Goal: Information Seeking & Learning: Learn about a topic

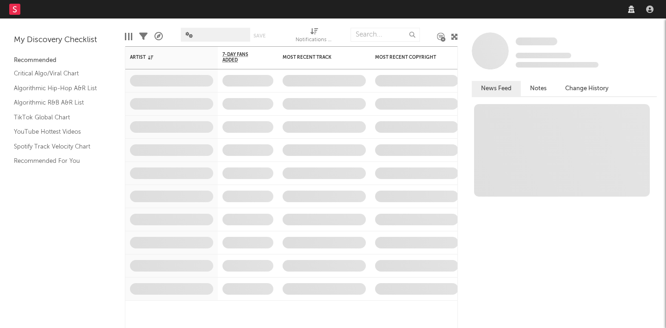
select select "recorded_music"
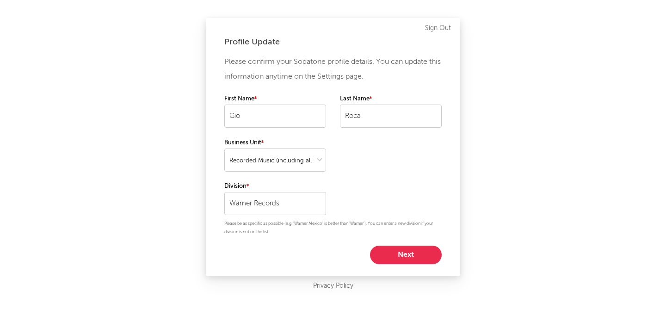
click at [397, 253] on button "Next" at bounding box center [406, 255] width 72 height 18
select select "anr_research"
select select "director_vp"
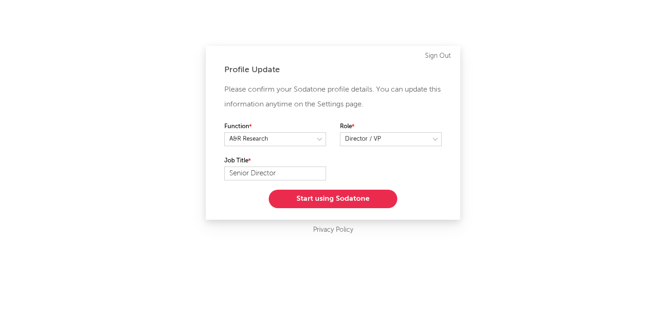
click at [322, 191] on button "Start using Sodatone" at bounding box center [333, 199] width 129 height 18
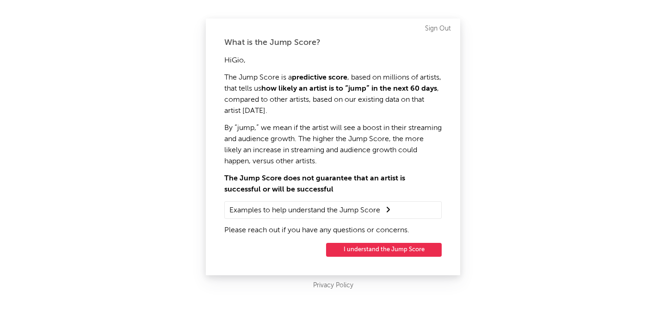
click at [390, 248] on button "I understand the Jump Score" at bounding box center [384, 250] width 116 height 14
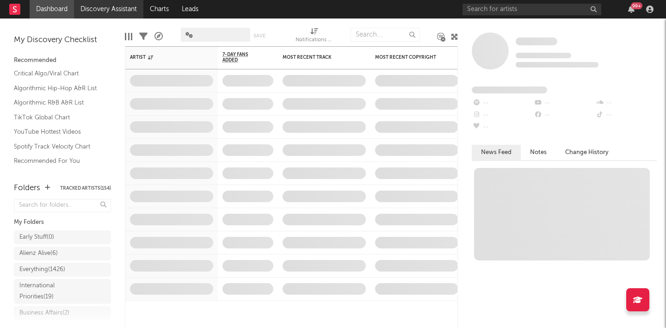
click at [107, 12] on link "Discovery Assistant" at bounding box center [108, 9] width 69 height 18
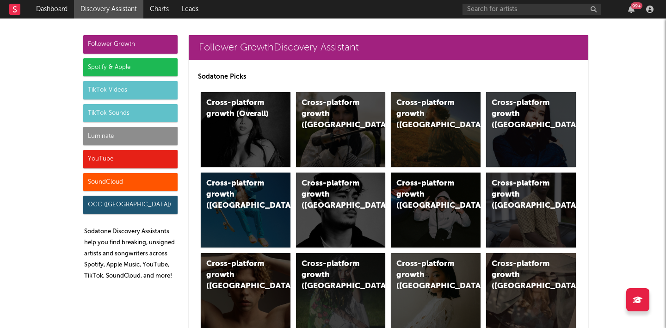
click at [95, 140] on div "Luminate" at bounding box center [130, 136] width 94 height 18
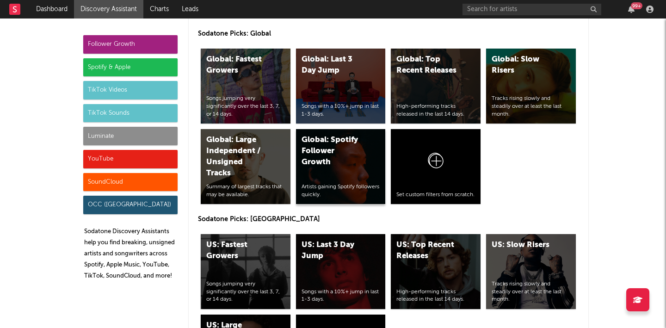
scroll to position [4397, 0]
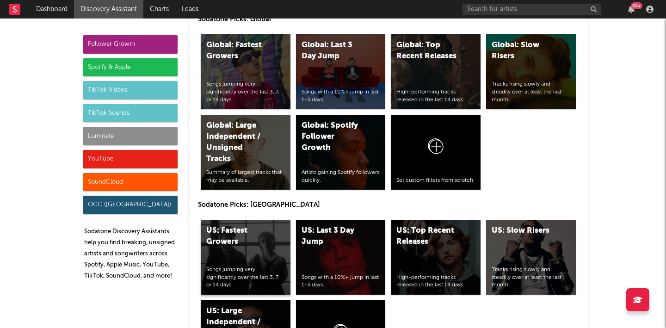
click at [254, 224] on div "US: Fastest Growers Songs jumping very significantly over the last 3, 7, or 14 …" at bounding box center [246, 257] width 90 height 75
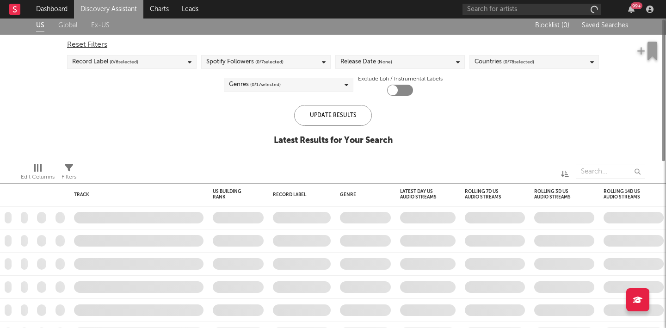
checkbox input "true"
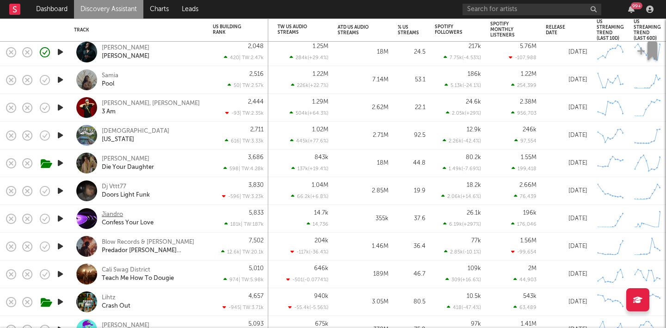
click at [120, 212] on div "Jiandro" at bounding box center [112, 214] width 21 height 8
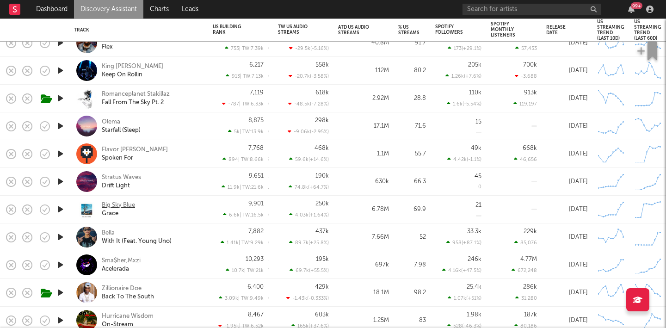
click at [120, 207] on div "Big Sky Blue" at bounding box center [118, 205] width 33 height 8
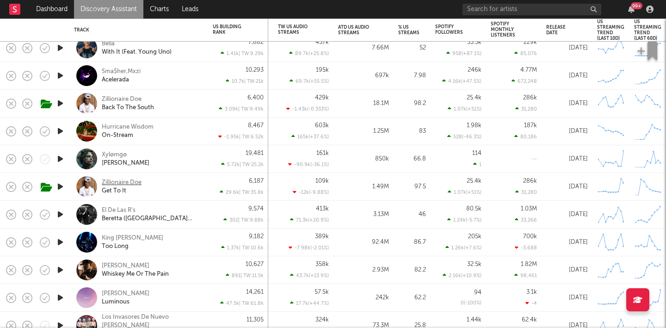
click at [120, 182] on div "Zillionaire Doe" at bounding box center [122, 183] width 40 height 8
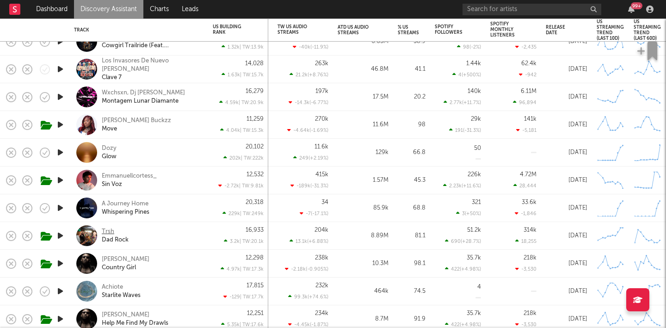
click at [108, 231] on div "Trsh" at bounding box center [108, 232] width 12 height 8
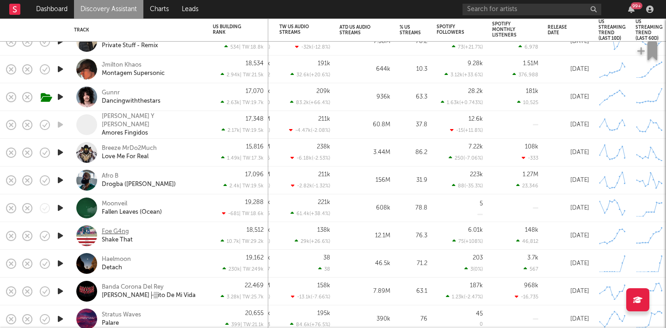
click at [125, 228] on div "Foe G4ng" at bounding box center [115, 232] width 27 height 8
click at [124, 259] on div "Haelmoon" at bounding box center [116, 259] width 29 height 8
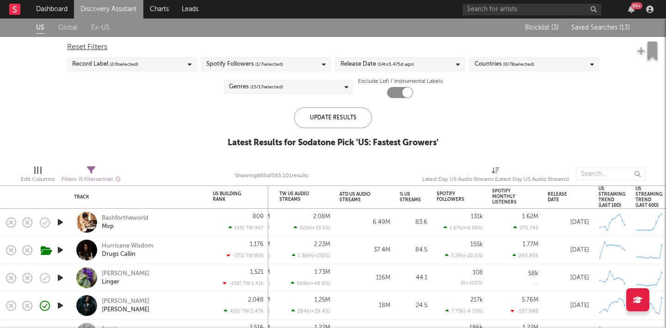
click at [597, 30] on span "Saved Searches ( 13 )" at bounding box center [600, 28] width 59 height 6
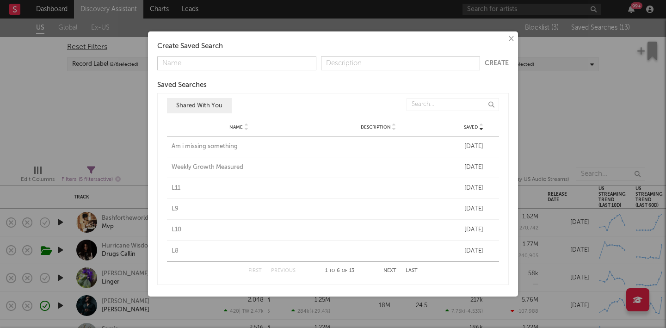
click at [89, 111] on div "× Create Saved Search Create Saved Searches Saved Name Description Saved Shared…" at bounding box center [333, 164] width 666 height 328
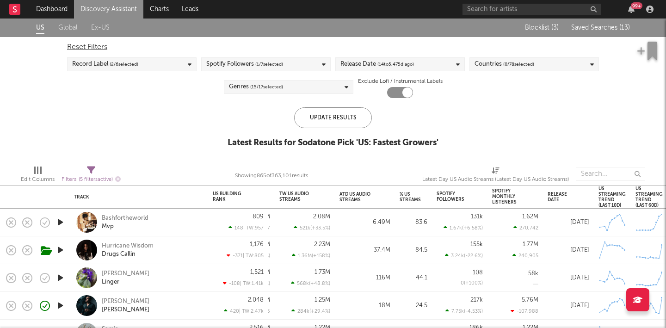
click at [97, 7] on link "Discovery Assistant" at bounding box center [108, 9] width 69 height 18
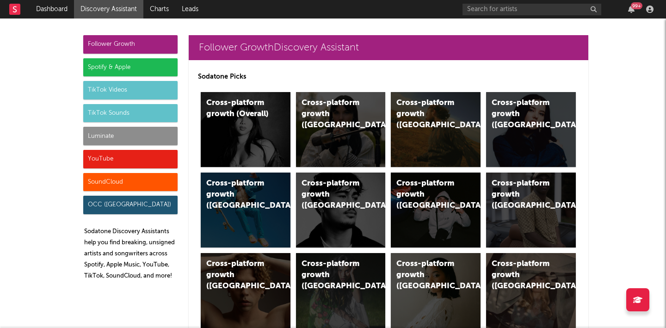
click at [135, 144] on div "Luminate" at bounding box center [130, 136] width 94 height 18
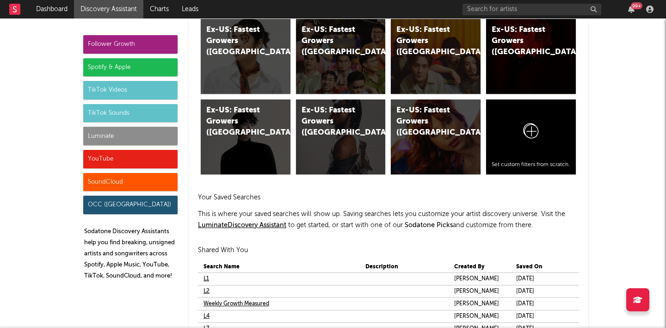
scroll to position [5346, 0]
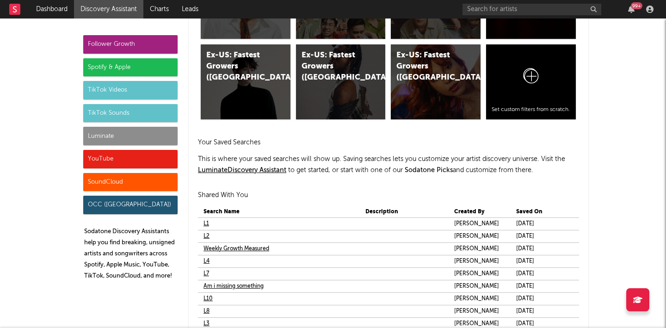
click at [233, 286] on link "Am i missing something" at bounding box center [233, 286] width 60 height 11
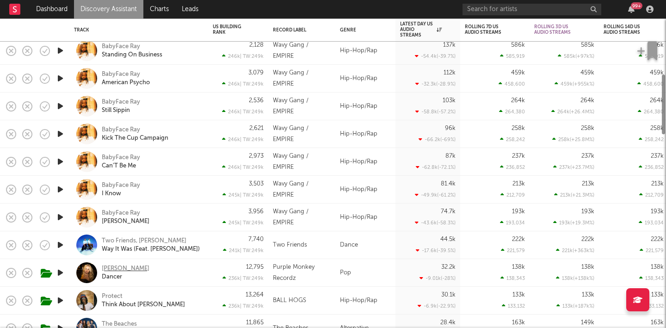
click at [126, 267] on div "Claire Rosinkranz" at bounding box center [126, 269] width 48 height 8
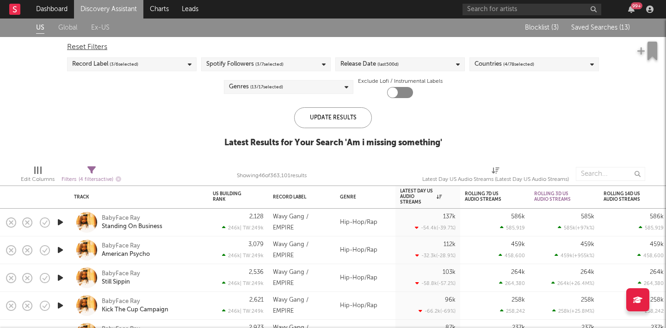
click at [590, 20] on div "Blocklist ( 3 ) Saved Searches ( 13 )" at bounding box center [572, 27] width 116 height 18
click at [588, 31] on div "Blocklist ( 3 ) Saved Searches ( 13 )" at bounding box center [572, 27] width 116 height 18
click at [588, 31] on button "Saved Searches ( 13 )" at bounding box center [599, 27] width 62 height 7
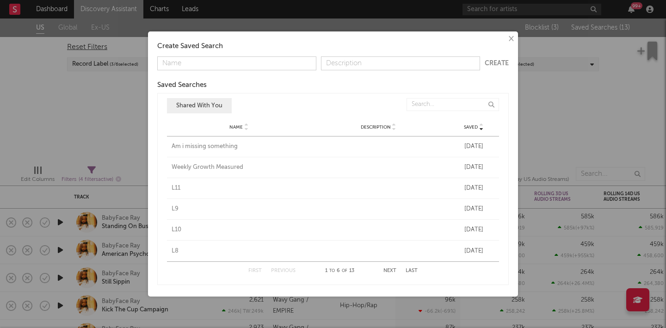
click at [221, 169] on div "Weekly Growth Measured" at bounding box center [239, 167] width 135 height 9
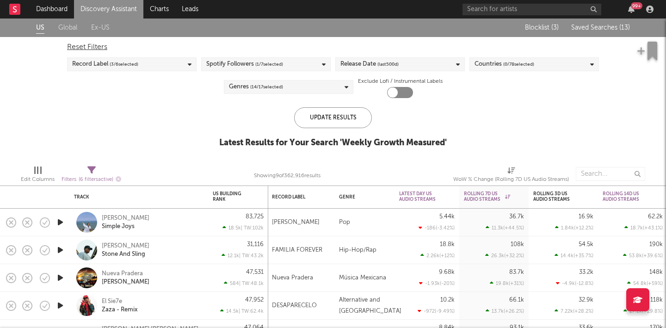
click at [587, 28] on span "Saved Searches ( 13 )" at bounding box center [600, 28] width 59 height 6
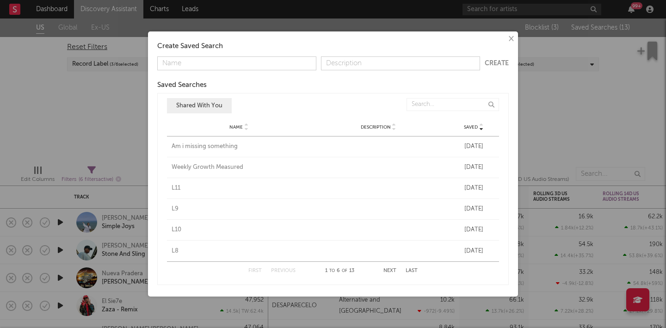
click at [174, 187] on div "L11" at bounding box center [239, 188] width 135 height 9
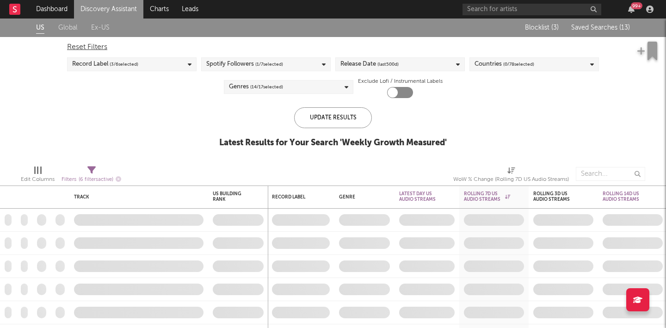
checkbox input "true"
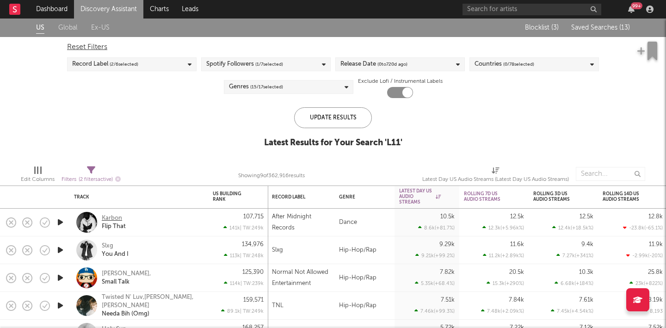
click at [111, 221] on div "Karbon" at bounding box center [112, 218] width 20 height 8
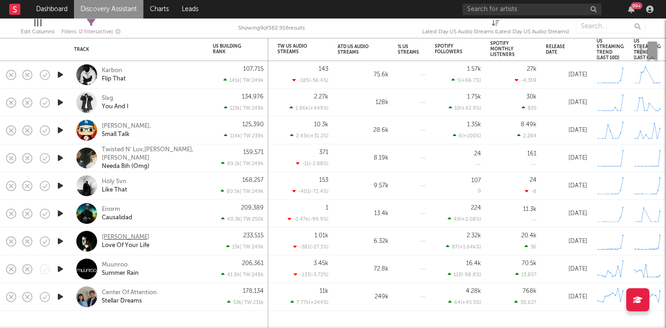
click at [117, 240] on div "Brayton" at bounding box center [126, 237] width 48 height 8
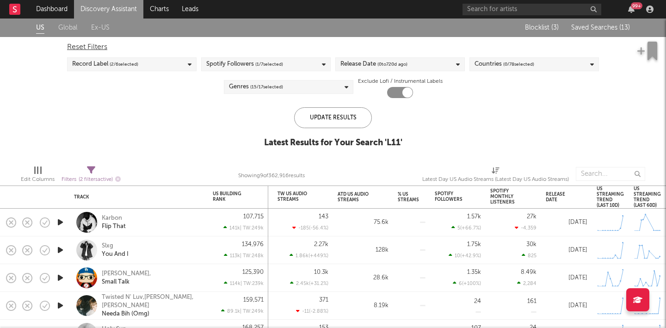
click at [606, 32] on div "Blocklist ( 3 ) Saved Searches ( 13 )" at bounding box center [572, 27] width 116 height 18
click at [606, 21] on div "Blocklist ( 3 ) Saved Searches ( 13 )" at bounding box center [572, 27] width 116 height 18
click at [606, 27] on span "Saved Searches ( 13 )" at bounding box center [600, 28] width 59 height 6
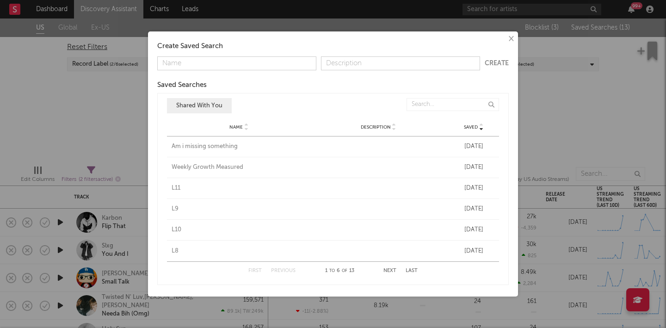
click at [177, 230] on div "L10" at bounding box center [239, 229] width 135 height 9
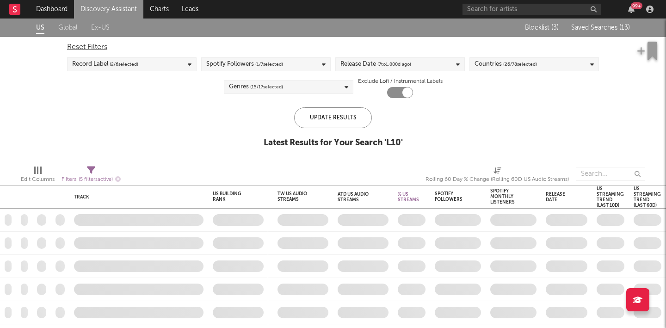
drag, startPoint x: 177, startPoint y: 230, endPoint x: 279, endPoint y: 39, distance: 216.4
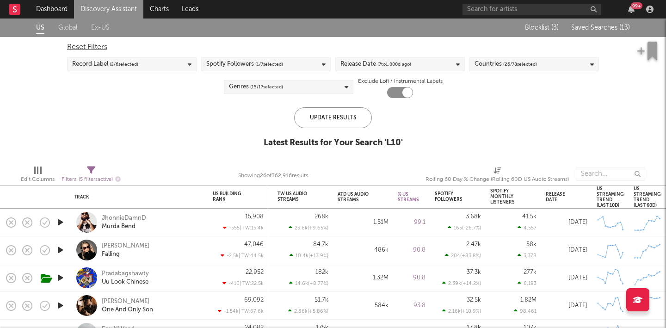
click at [606, 27] on span "Saved Searches ( 13 )" at bounding box center [600, 28] width 59 height 6
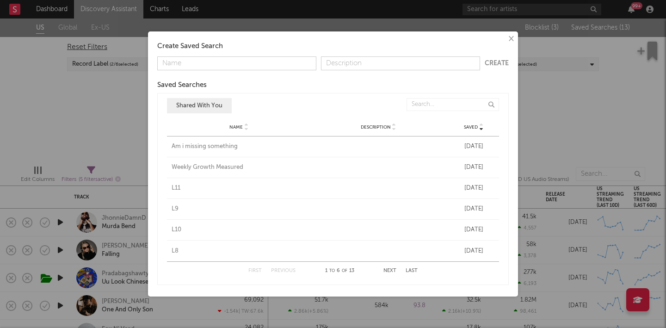
click at [173, 211] on div "L9" at bounding box center [239, 208] width 135 height 9
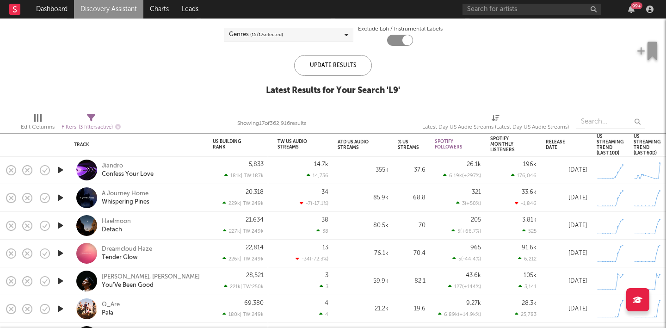
click at [61, 195] on icon "button" at bounding box center [60, 198] width 10 height 12
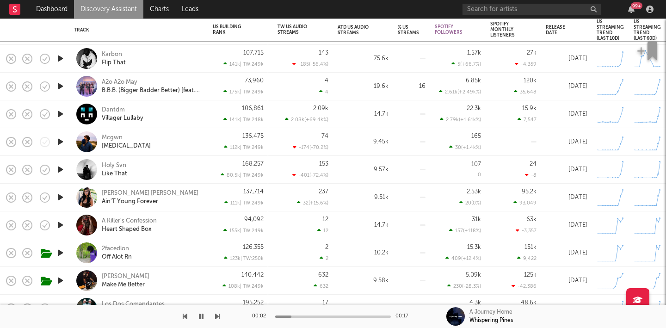
click at [58, 196] on icon "button" at bounding box center [60, 197] width 10 height 12
click at [111, 137] on div "Mcgwn" at bounding box center [112, 138] width 21 height 8
click at [123, 191] on div "Stephanie Ryann" at bounding box center [150, 193] width 97 height 8
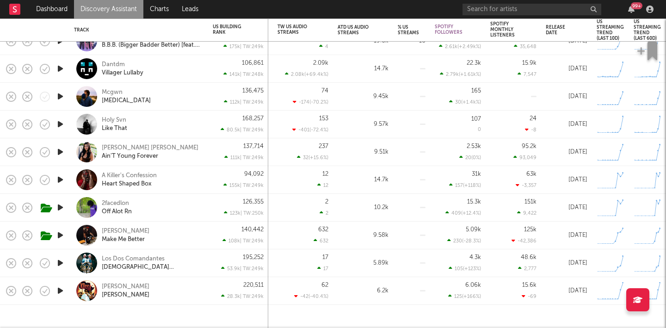
click at [61, 234] on icon "button" at bounding box center [60, 235] width 10 height 12
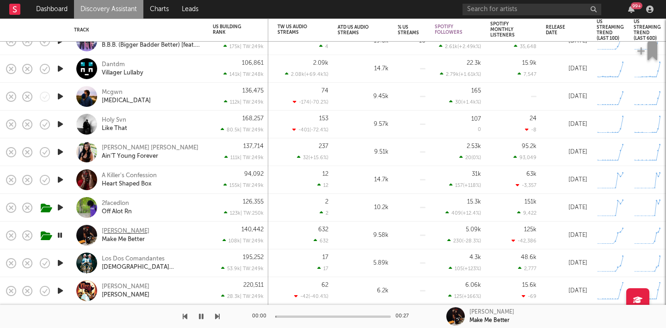
click at [130, 234] on div "Kaygo Gotti" at bounding box center [126, 231] width 48 height 8
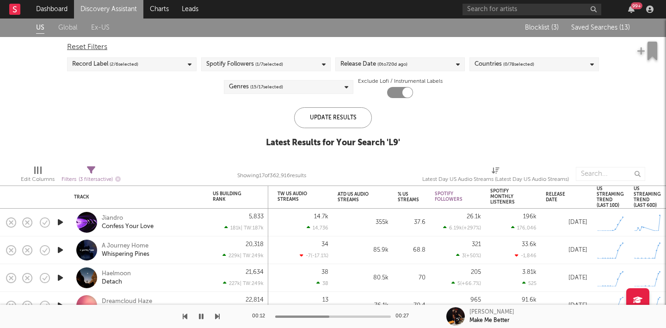
click at [608, 26] on span "Saved Searches ( 13 )" at bounding box center [600, 28] width 59 height 6
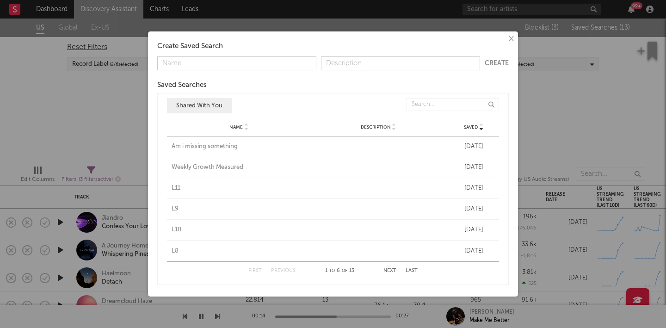
click at [175, 251] on div "L8" at bounding box center [239, 251] width 135 height 9
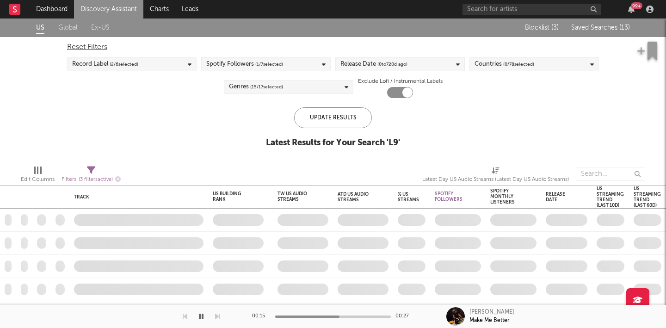
checkbox input "false"
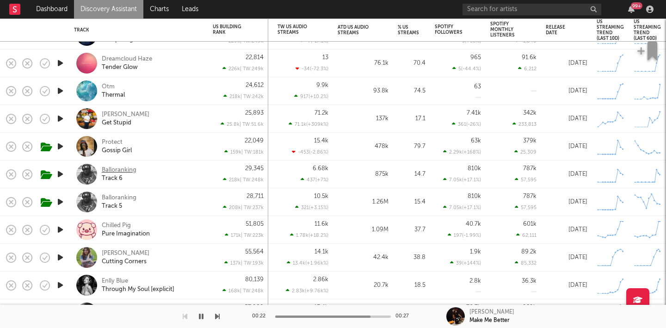
click at [125, 171] on div "Balloranking" at bounding box center [119, 170] width 35 height 8
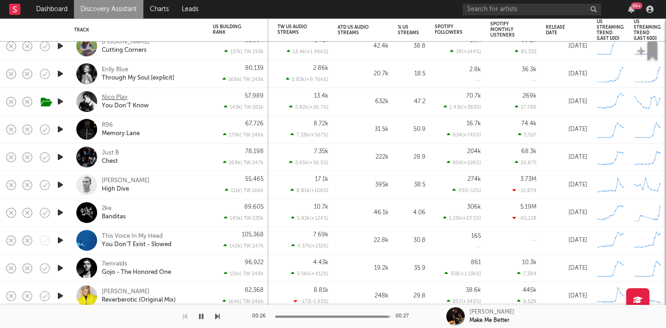
click at [116, 96] on div "Nico Play" at bounding box center [115, 97] width 26 height 8
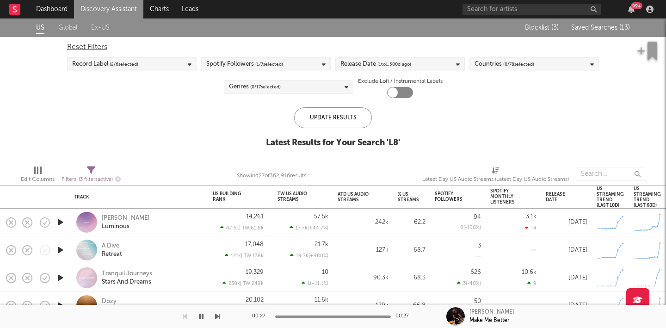
click at [583, 26] on span "Saved Searches ( 13 )" at bounding box center [600, 28] width 59 height 6
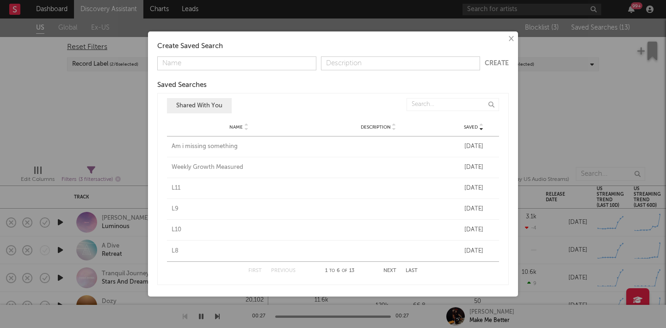
click at [384, 270] on button "Next" at bounding box center [389, 270] width 13 height 5
click at [174, 144] on div "L7" at bounding box center [239, 146] width 135 height 9
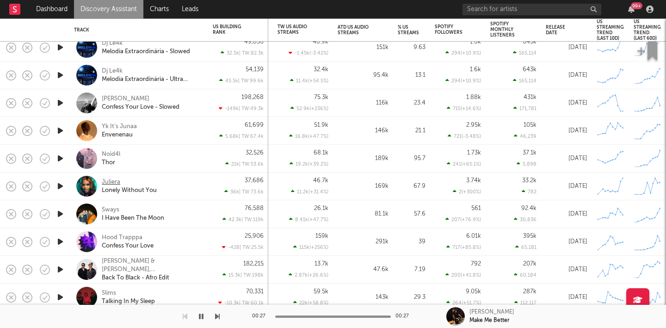
click at [112, 178] on div "Juliera" at bounding box center [111, 182] width 18 height 8
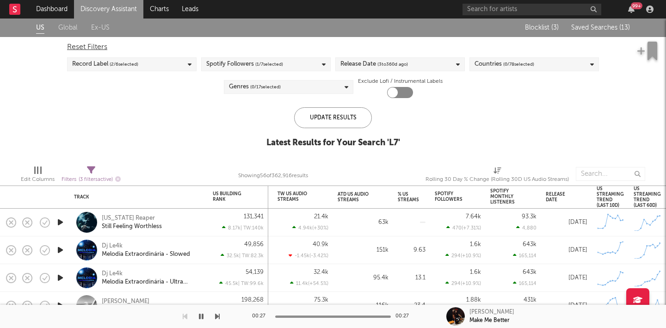
click at [611, 21] on div "Blocklist ( 3 ) Saved Searches ( 13 )" at bounding box center [572, 27] width 116 height 18
click at [611, 28] on span "Saved Searches ( 13 )" at bounding box center [600, 28] width 59 height 6
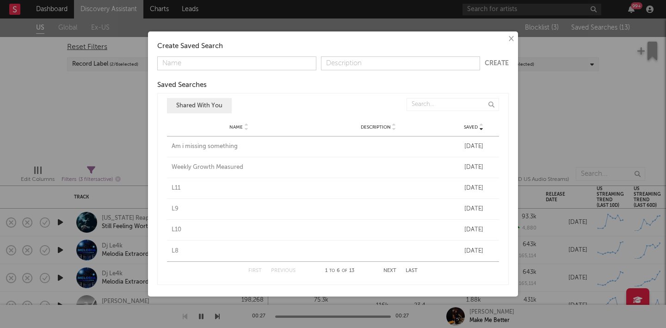
click at [389, 268] on button "Next" at bounding box center [389, 270] width 13 height 5
click at [174, 167] on div "L6" at bounding box center [239, 167] width 135 height 9
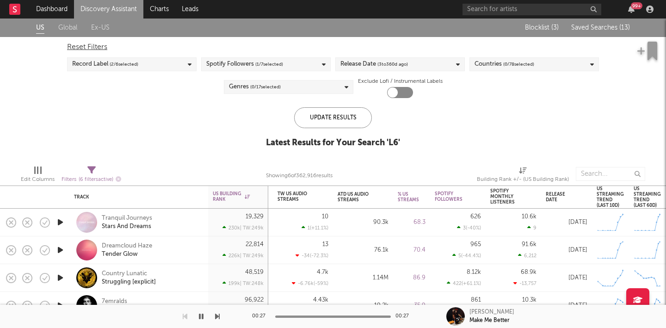
click at [599, 31] on div "Blocklist ( 3 ) Saved Searches ( 13 )" at bounding box center [572, 27] width 116 height 18
click at [598, 27] on span "Saved Searches ( 13 )" at bounding box center [600, 28] width 59 height 6
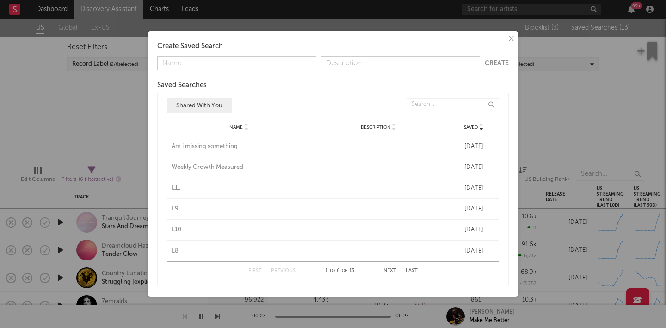
click at [391, 270] on button "Next" at bounding box center [389, 270] width 13 height 5
click at [173, 186] on div "L5" at bounding box center [239, 188] width 135 height 9
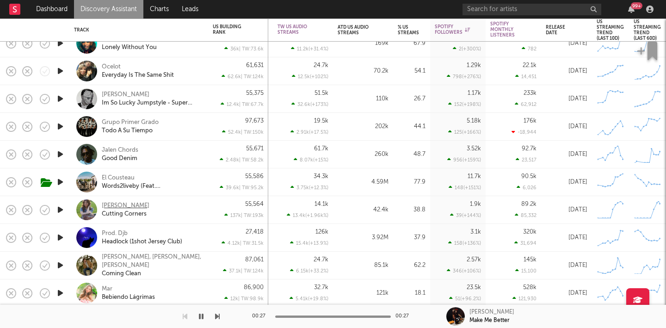
click at [117, 209] on div "Angelica Appelman" at bounding box center [126, 206] width 48 height 8
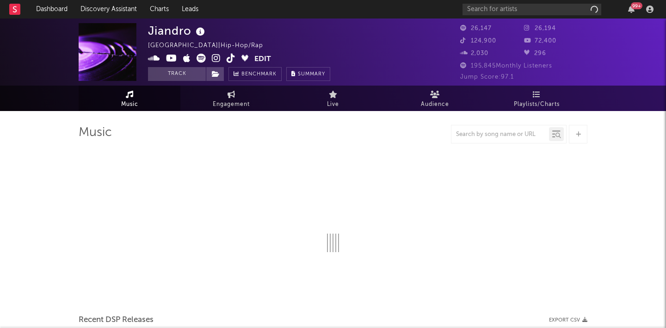
select select "1w"
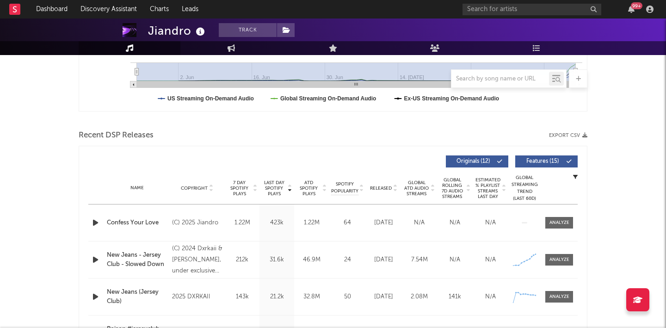
scroll to position [345, 0]
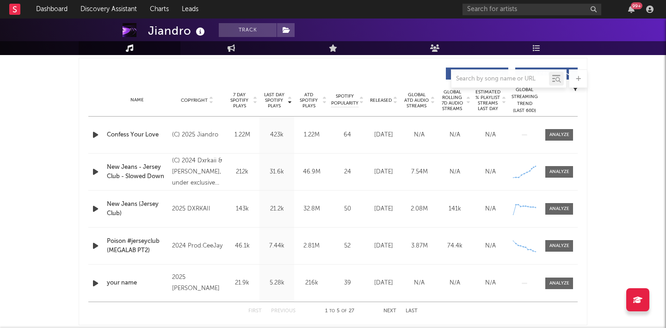
click at [94, 131] on icon "button" at bounding box center [96, 135] width 10 height 12
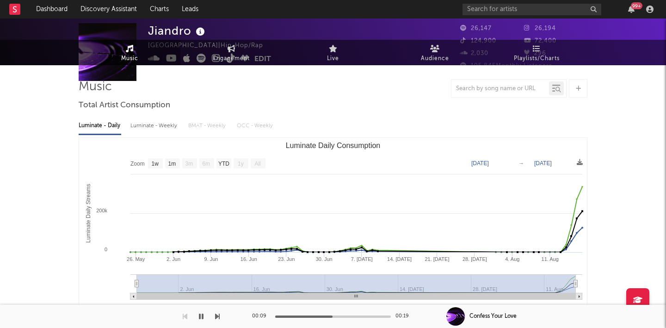
scroll to position [0, 0]
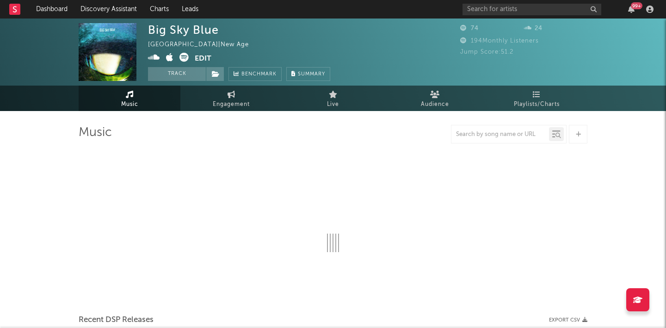
select select "1w"
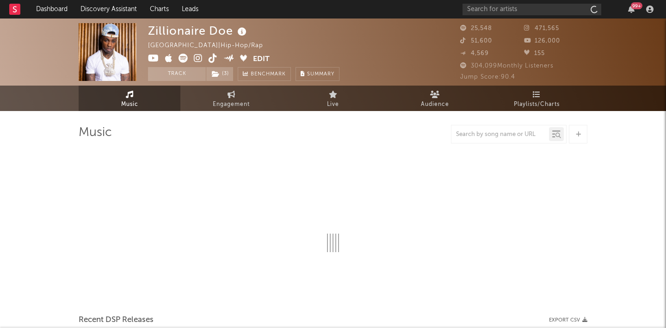
select select "6m"
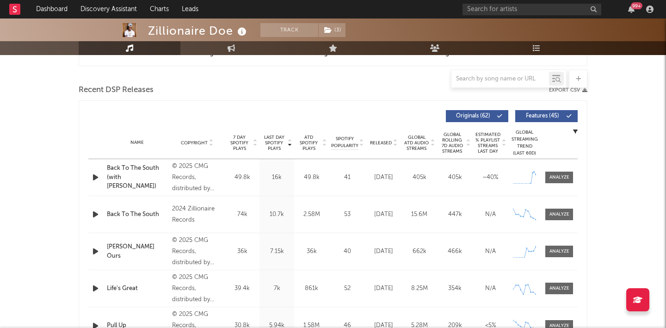
scroll to position [315, 0]
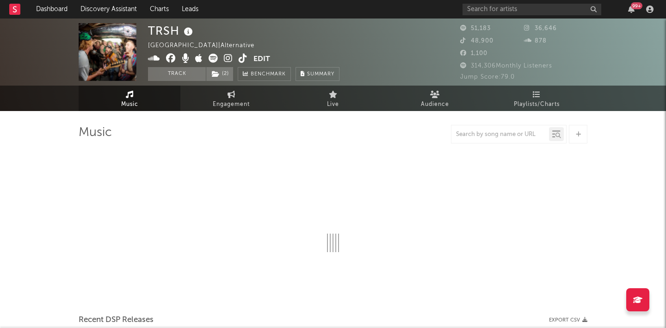
select select "6m"
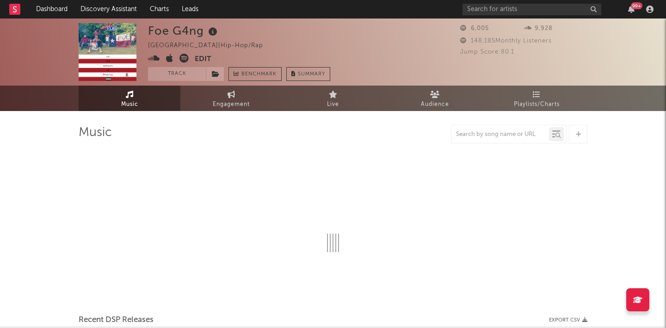
select select "6m"
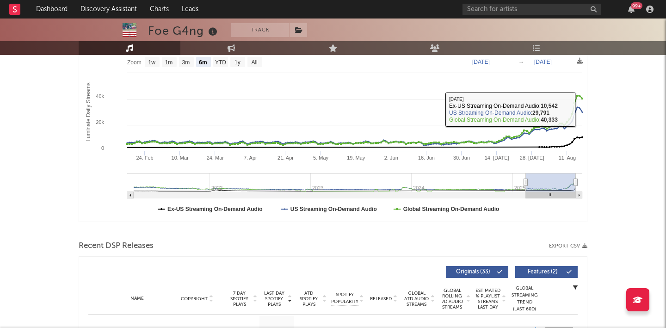
scroll to position [215, 0]
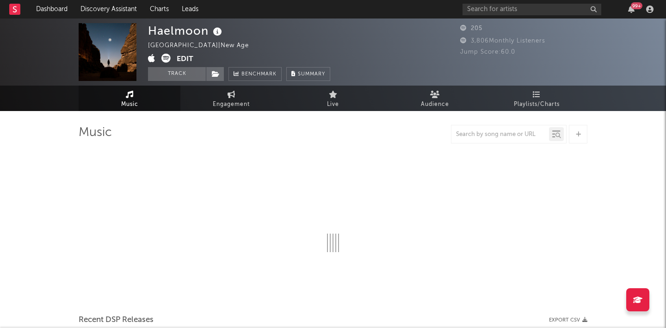
select select "6m"
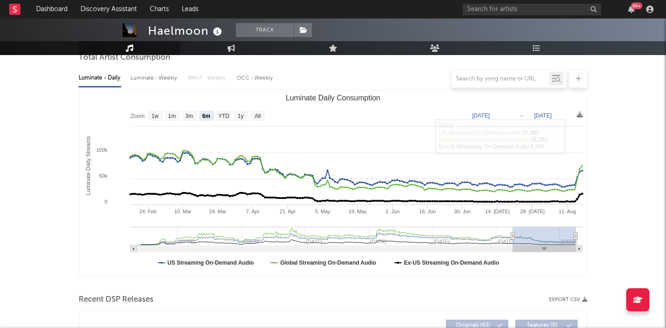
scroll to position [387, 0]
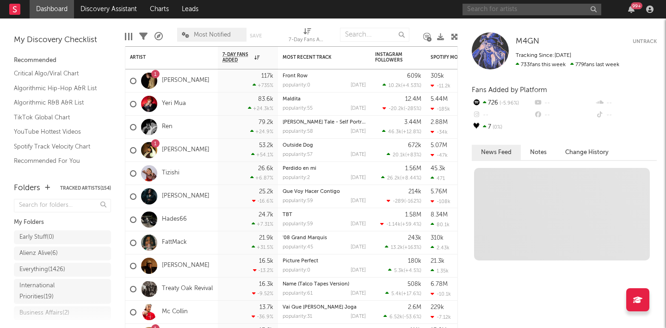
click at [509, 9] on input "text" at bounding box center [531, 10] width 139 height 12
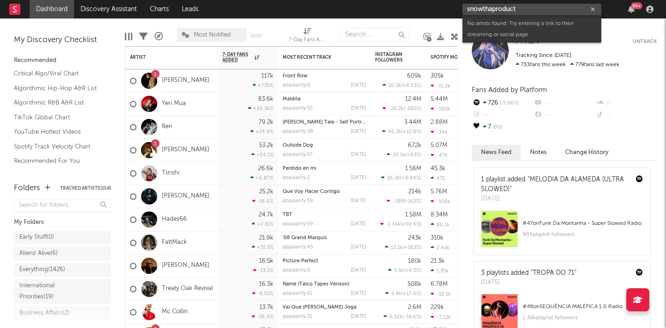
click at [493, 8] on input "snowthaproduct" at bounding box center [531, 10] width 139 height 12
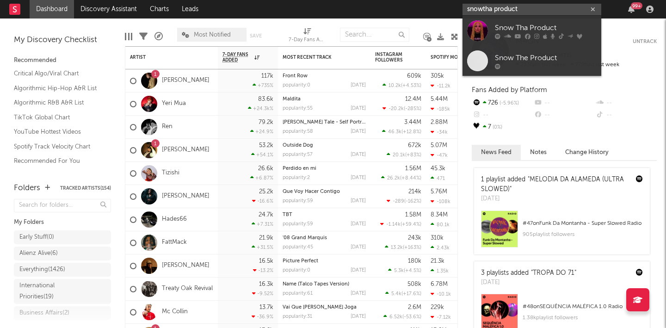
click at [482, 9] on input "snowtha product" at bounding box center [531, 10] width 139 height 12
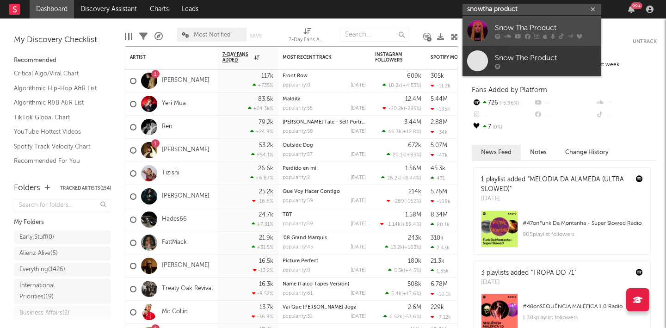
type input "snowtha product"
click at [509, 25] on div "Snow Tha Product" at bounding box center [546, 27] width 102 height 11
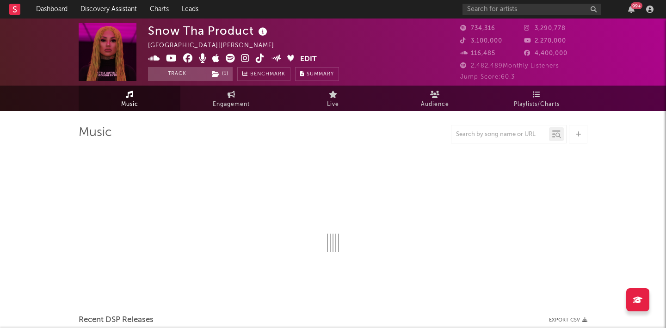
select select "6m"
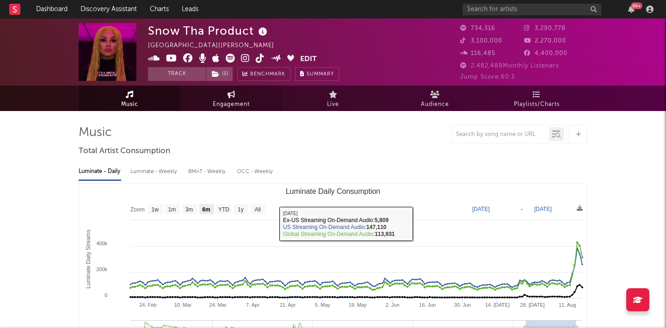
click at [207, 89] on link "Engagement" at bounding box center [231, 98] width 102 height 25
select select "1w"
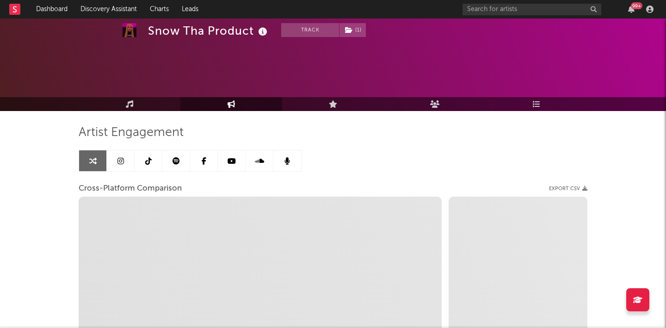
scroll to position [120, 0]
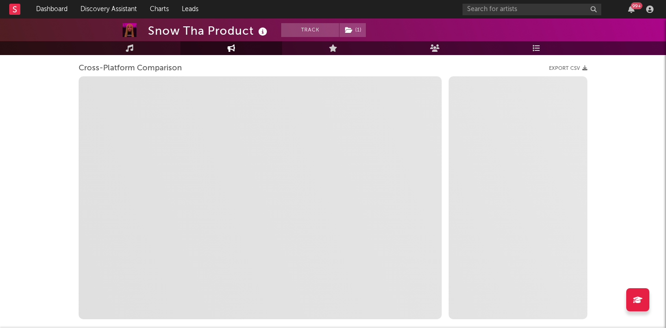
select select "1m"
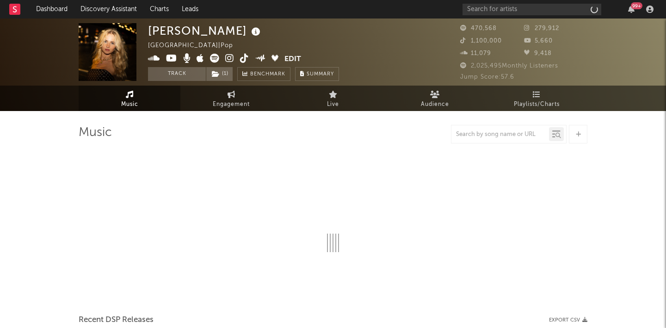
select select "6m"
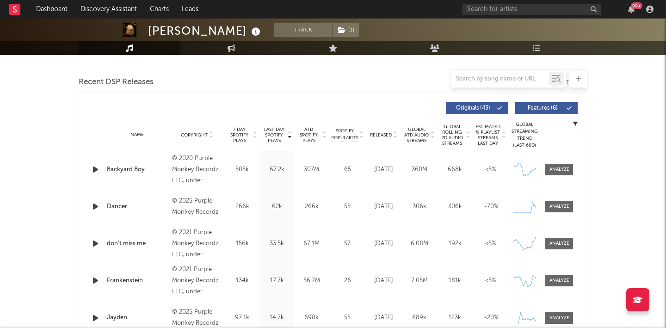
scroll to position [316, 0]
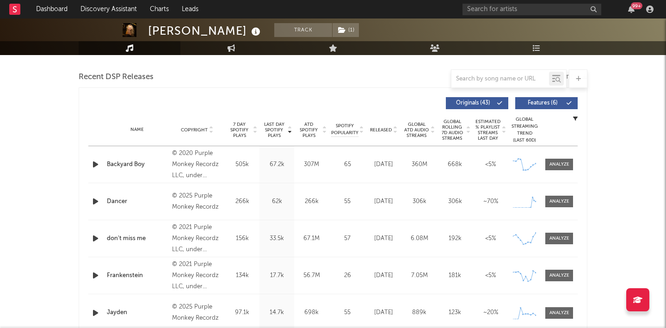
click at [95, 200] on icon "button" at bounding box center [96, 202] width 10 height 12
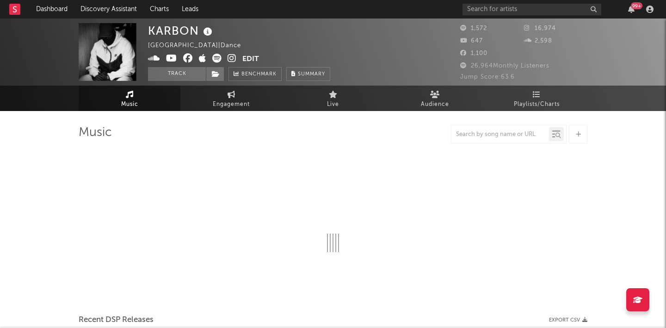
select select "6m"
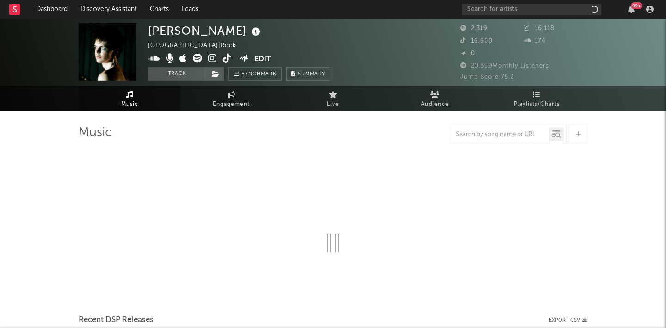
select select "1w"
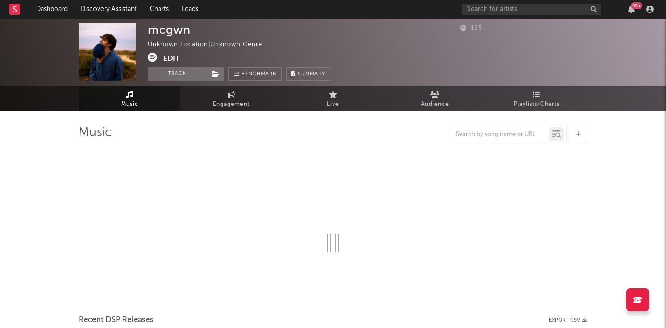
select select "1w"
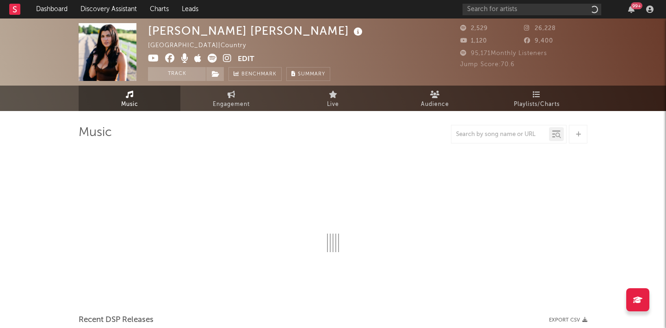
select select "1w"
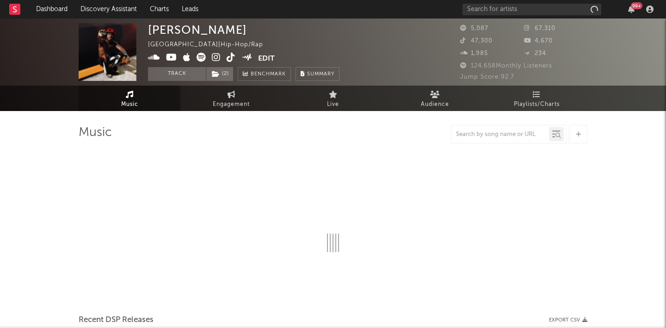
select select "6m"
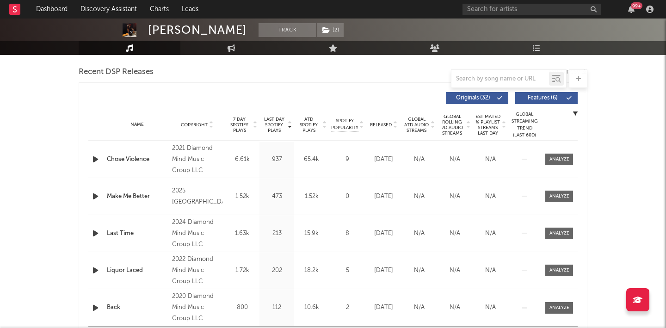
scroll to position [321, 0]
click at [568, 202] on span at bounding box center [559, 197] width 28 height 12
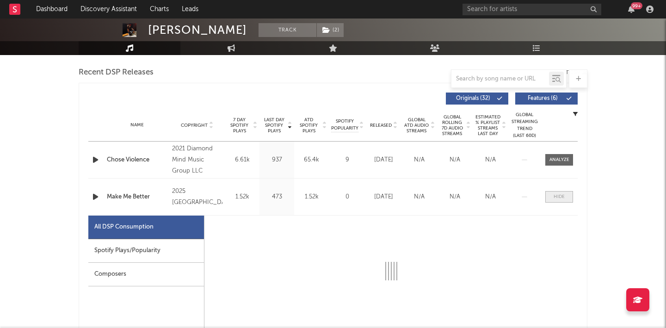
select select "1w"
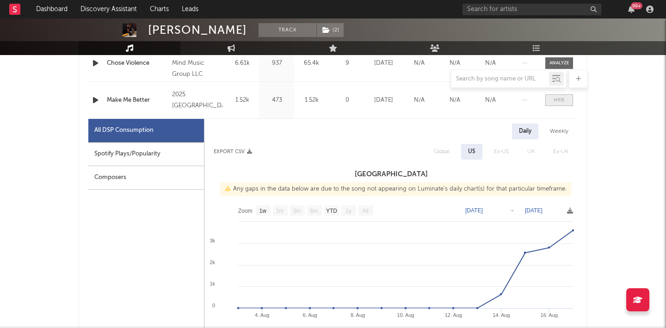
scroll to position [418, 0]
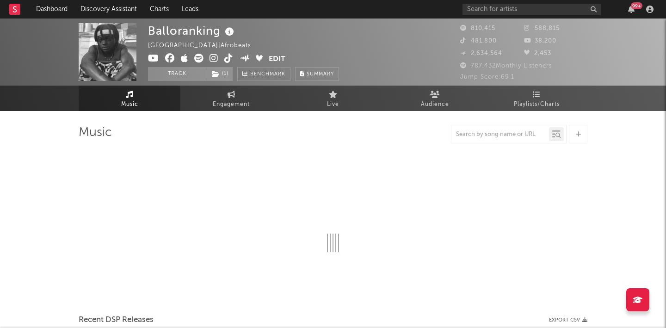
select select "6m"
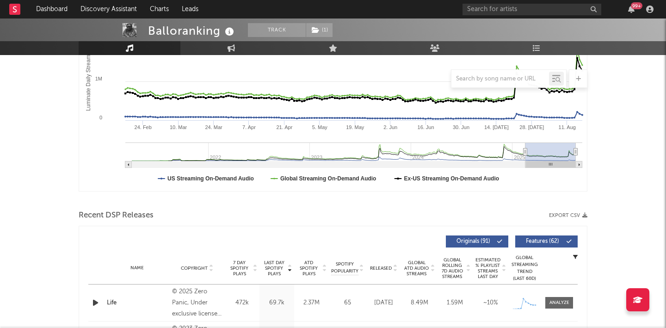
scroll to position [234, 0]
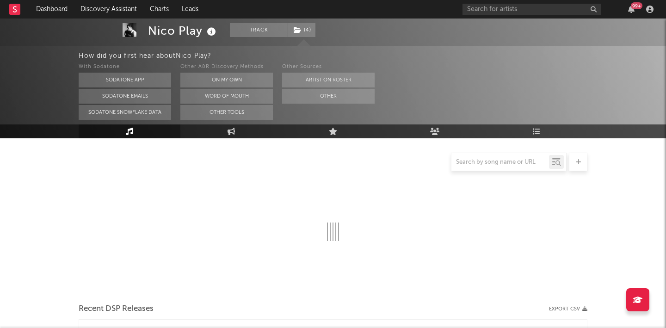
scroll to position [101, 0]
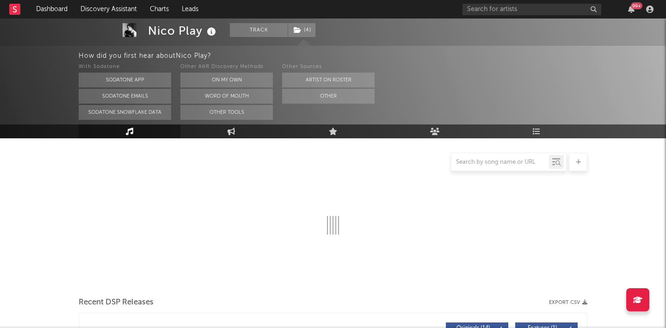
select select "6m"
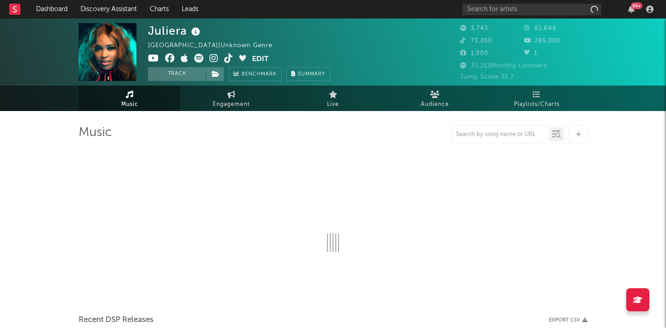
select select "6m"
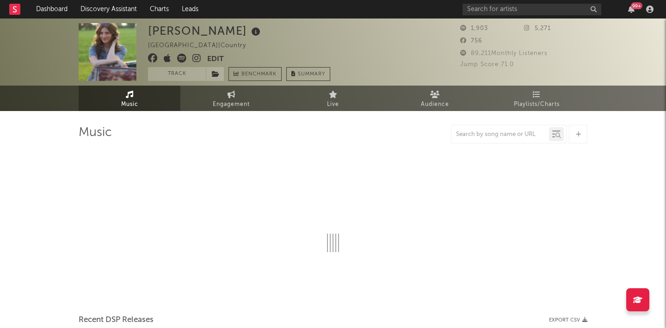
select select "6m"
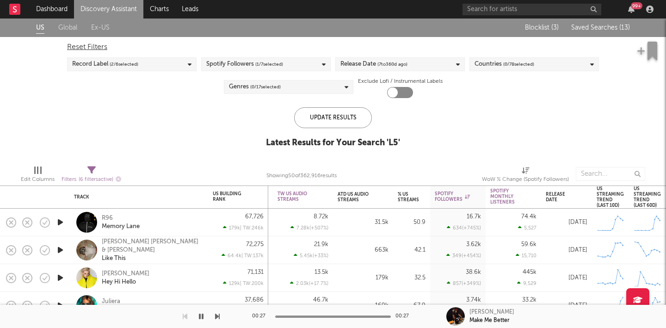
click at [586, 25] on span "Saved Searches ( 13 )" at bounding box center [600, 28] width 59 height 6
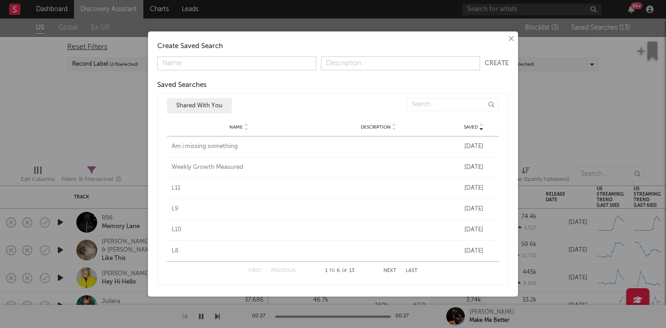
click at [393, 268] on button "Next" at bounding box center [389, 270] width 13 height 5
click at [175, 208] on div "L4" at bounding box center [239, 208] width 135 height 9
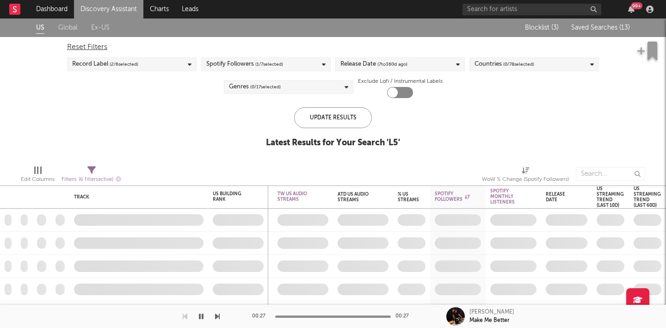
checkbox input "true"
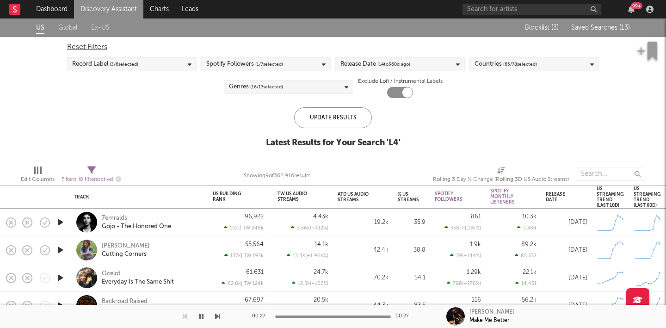
click at [608, 27] on span "Saved Searches ( 13 )" at bounding box center [600, 28] width 59 height 6
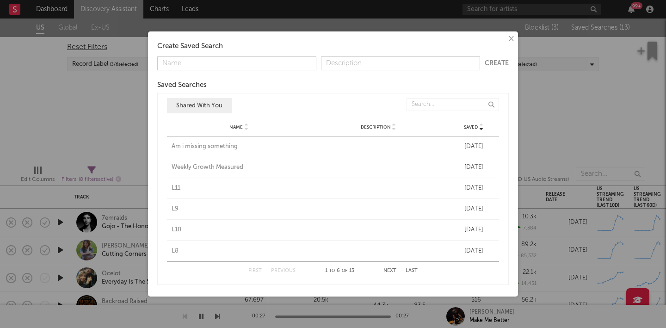
click at [391, 273] on div "First Previous 1 to 6 of 13 Next Last" at bounding box center [332, 271] width 169 height 18
click at [391, 272] on button "Next" at bounding box center [389, 270] width 13 height 5
click at [176, 228] on div "L3" at bounding box center [239, 229] width 135 height 9
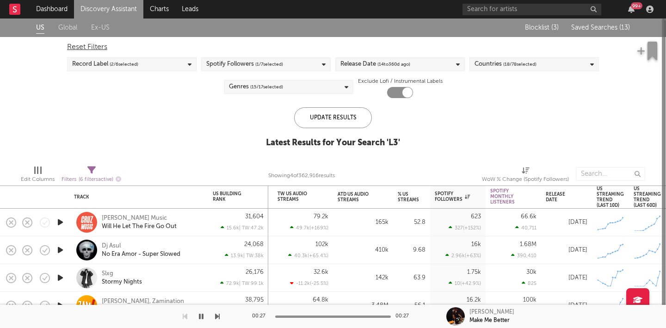
click at [582, 27] on span "Saved Searches ( 13 )" at bounding box center [600, 28] width 59 height 6
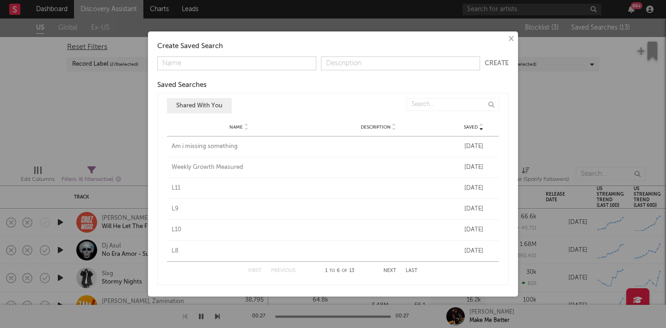
click at [388, 271] on button "Next" at bounding box center [389, 270] width 13 height 5
click at [173, 248] on div "L2" at bounding box center [239, 251] width 135 height 9
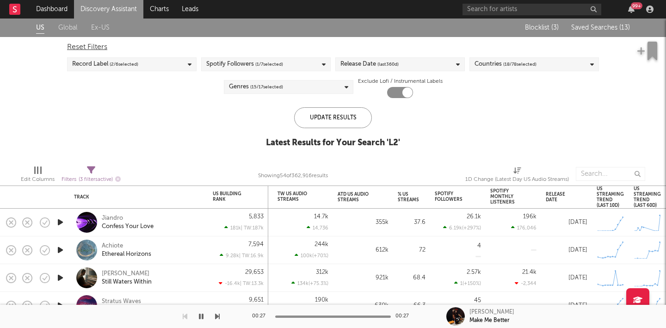
click at [586, 31] on div "Blocklist ( 3 ) Saved Searches ( 13 )" at bounding box center [572, 27] width 116 height 18
click at [585, 28] on span "Saved Searches ( 13 )" at bounding box center [600, 28] width 59 height 6
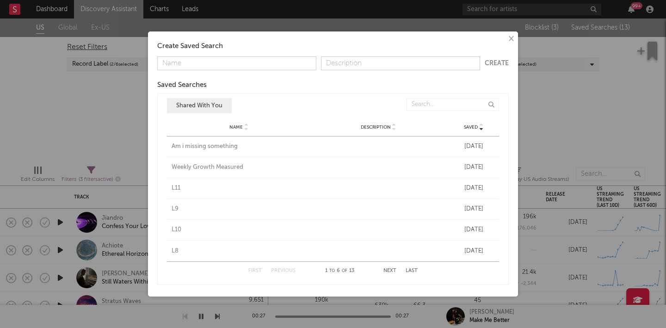
click at [391, 271] on button "Next" at bounding box center [389, 270] width 13 height 5
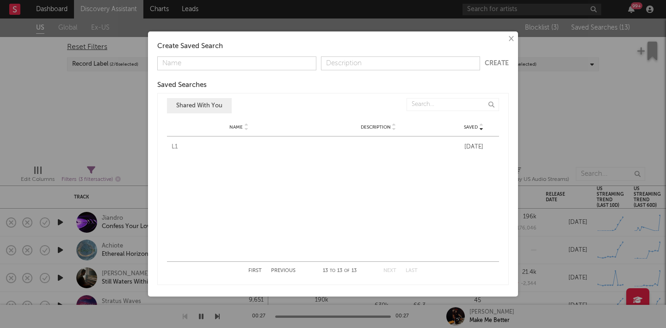
click at [178, 147] on div "L1" at bounding box center [239, 146] width 135 height 9
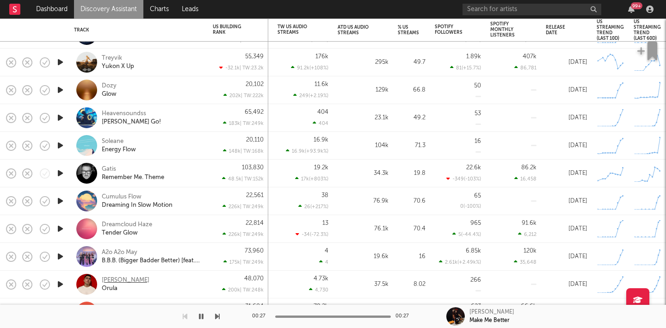
click at [105, 284] on div "Mendivil" at bounding box center [126, 280] width 48 height 8
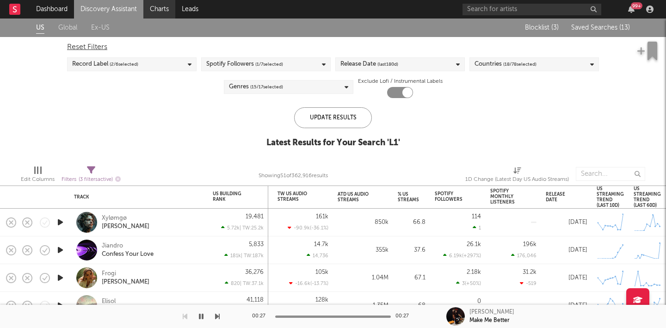
click at [165, 9] on link "Charts" at bounding box center [159, 9] width 32 height 18
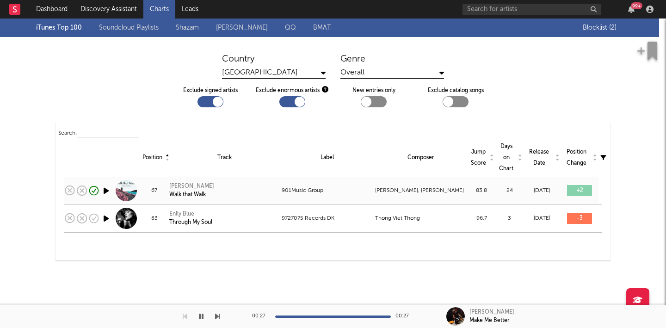
click at [228, 197] on div "Anthony Q. Walk that Walk" at bounding box center [224, 190] width 110 height 17
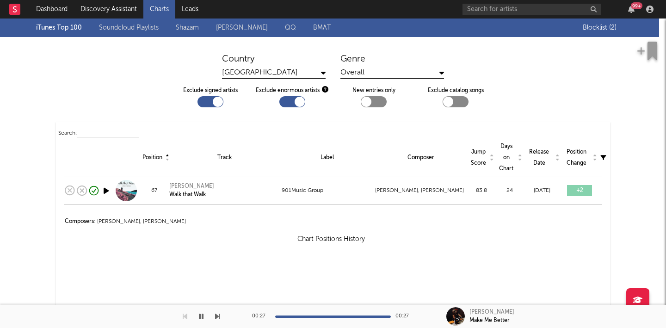
select select "View all"
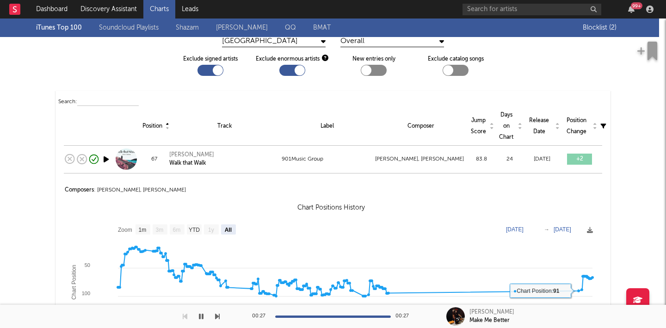
scroll to position [3, 0]
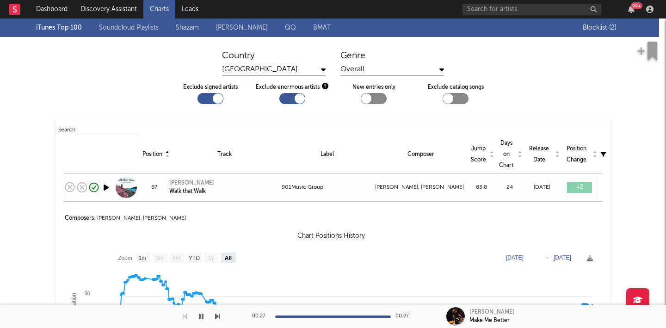
click at [183, 181] on div "[PERSON_NAME]" at bounding box center [191, 183] width 45 height 8
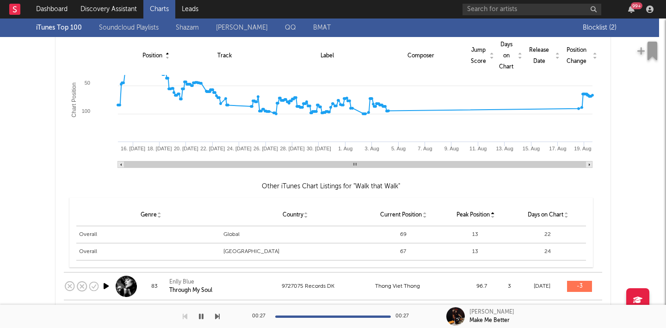
scroll to position [0, 0]
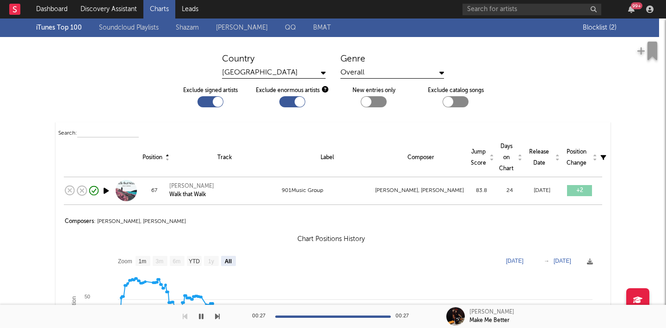
click at [188, 34] on div "iTunes Top 100 Soundcloud Playlists Shazam Warner Chappell QQ BMAT" at bounding box center [309, 27] width 547 height 18
click at [187, 25] on link "Shazam" at bounding box center [187, 27] width 23 height 11
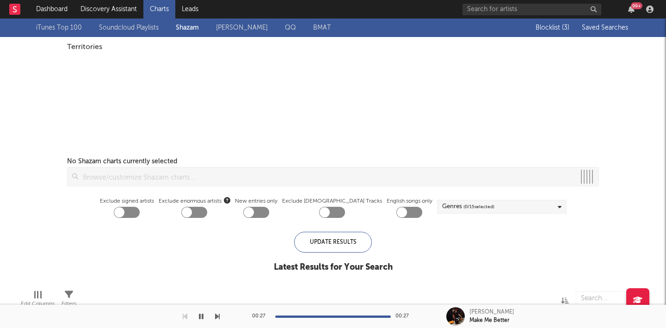
checkbox input "true"
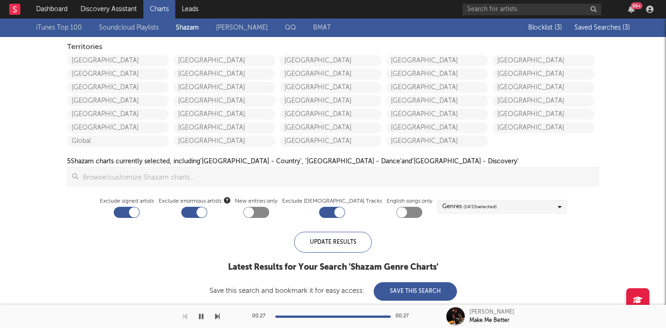
click at [594, 26] on span "Saved Searches ( 3 )" at bounding box center [601, 28] width 55 height 6
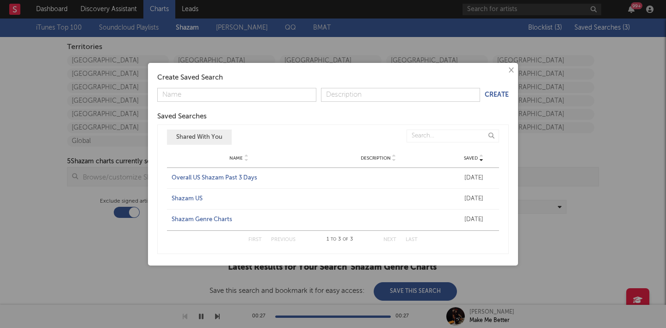
click at [215, 178] on div "Overall US Shazam Past 3 Days" at bounding box center [239, 177] width 135 height 9
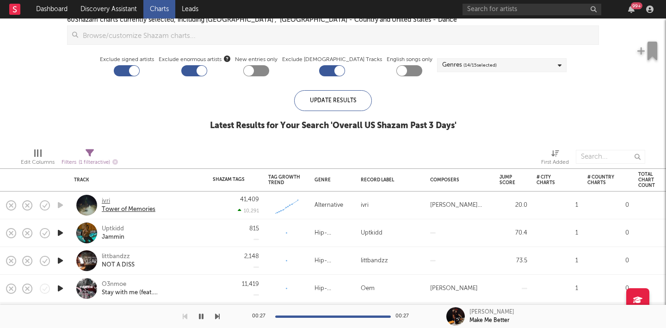
click at [116, 200] on div "ivri" at bounding box center [129, 201] width 54 height 8
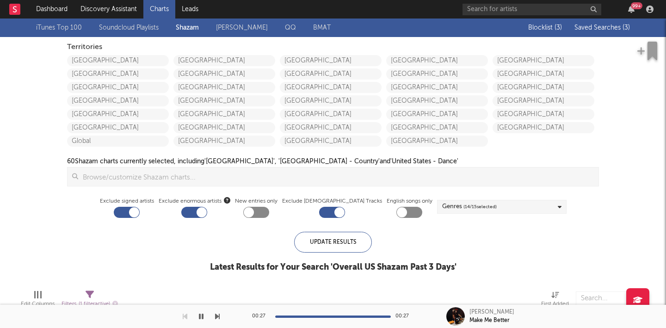
click at [617, 30] on span "Saved Searches ( 3 )" at bounding box center [601, 28] width 55 height 6
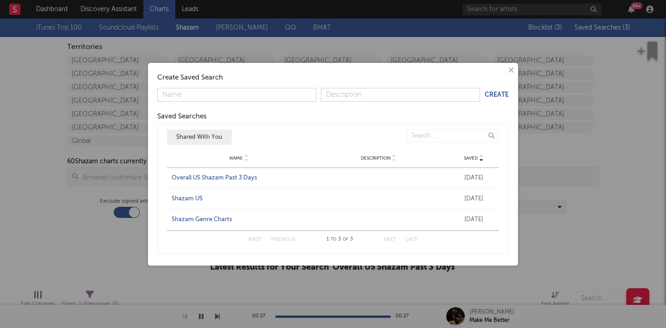
click at [184, 198] on div "Shazam US" at bounding box center [239, 198] width 135 height 9
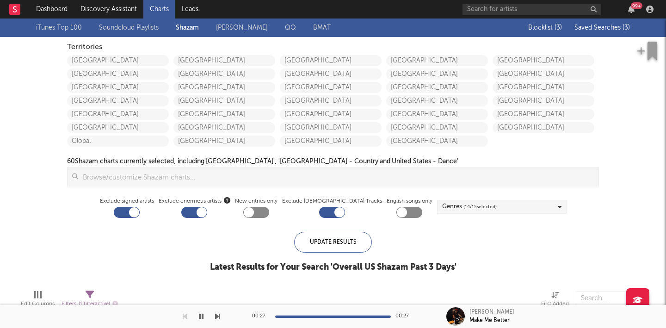
checkbox input "false"
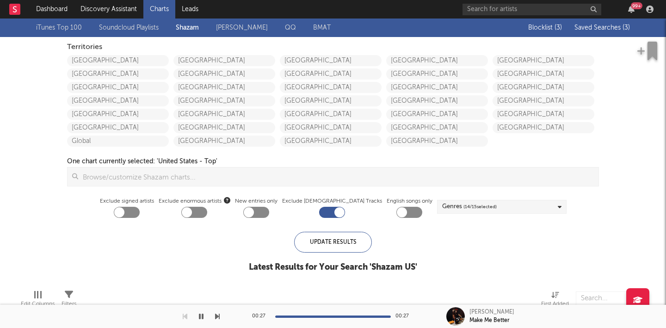
click at [192, 212] on div at bounding box center [187, 212] width 10 height 10
checkbox input "true"
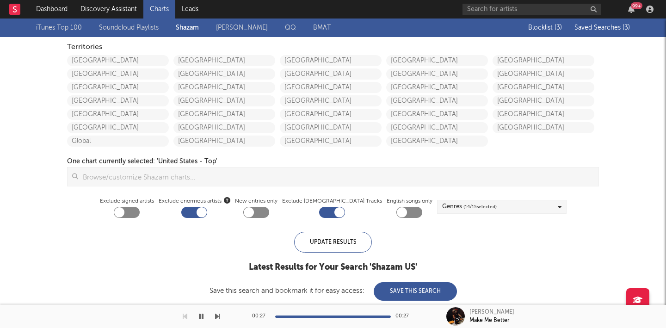
click at [140, 212] on div at bounding box center [127, 212] width 26 height 11
checkbox input "true"
click at [603, 24] on div "Blocklist ( 3 ) Saved Searches ( 3 )" at bounding box center [572, 27] width 116 height 18
click at [607, 28] on span "Saved Searches ( 3 )" at bounding box center [601, 28] width 55 height 6
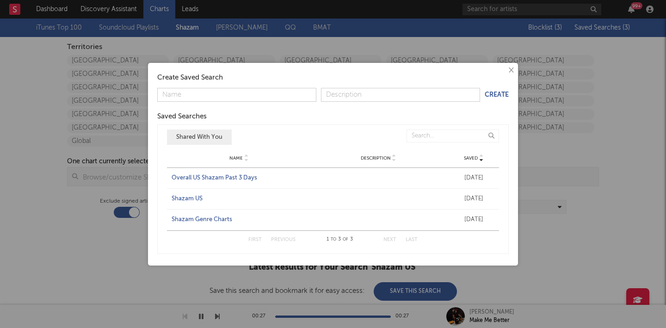
click at [216, 221] on div "Shazam Genre Charts" at bounding box center [239, 219] width 135 height 9
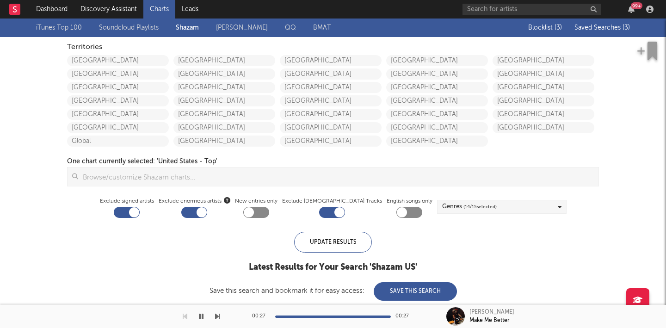
checkbox input "false"
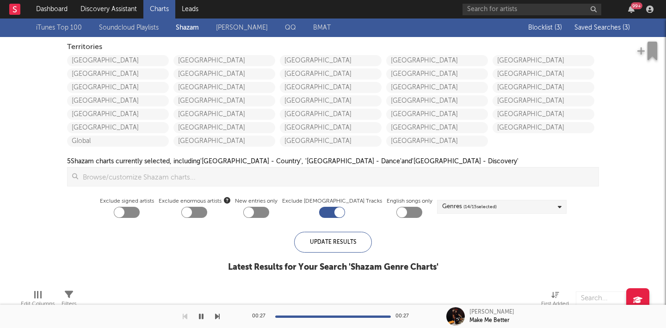
click at [207, 207] on div at bounding box center [194, 212] width 26 height 11
checkbox input "true"
click at [145, 204] on label "Exclude signed artists" at bounding box center [127, 201] width 54 height 11
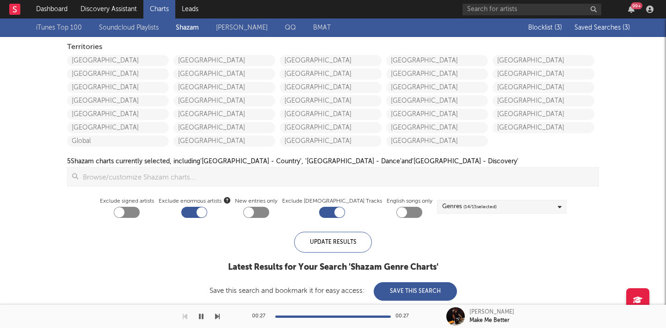
click at [140, 211] on div at bounding box center [127, 212] width 26 height 11
checkbox input "true"
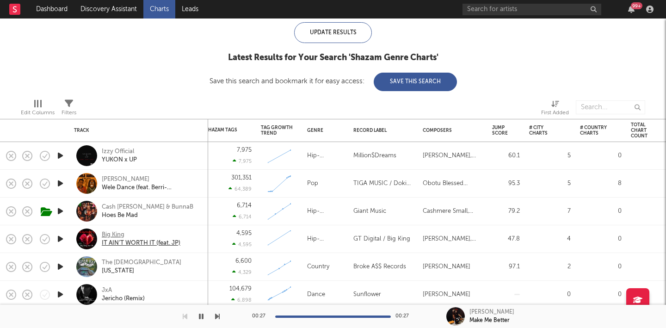
click at [118, 235] on div "Big King" at bounding box center [141, 235] width 79 height 8
click at [117, 157] on div "YUKON x UP" at bounding box center [119, 160] width 35 height 8
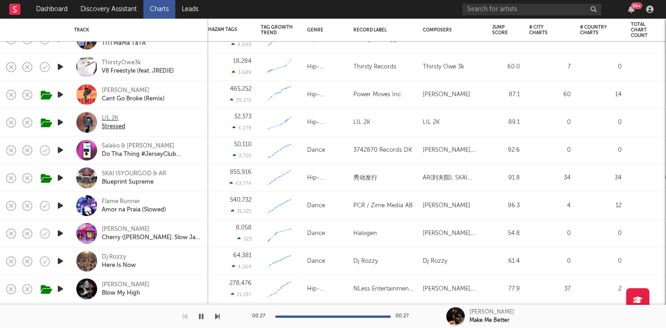
click at [109, 124] on div "Stressed" at bounding box center [114, 127] width 24 height 8
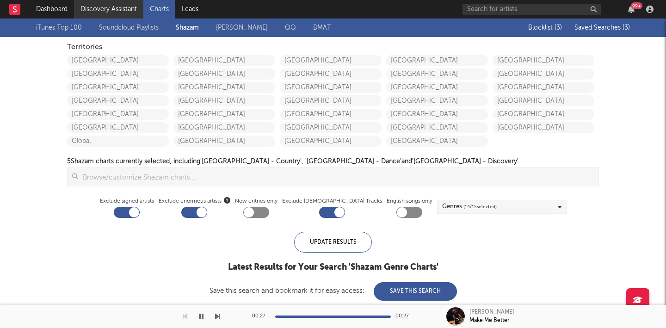
click at [88, 6] on link "Discovery Assistant" at bounding box center [108, 9] width 69 height 18
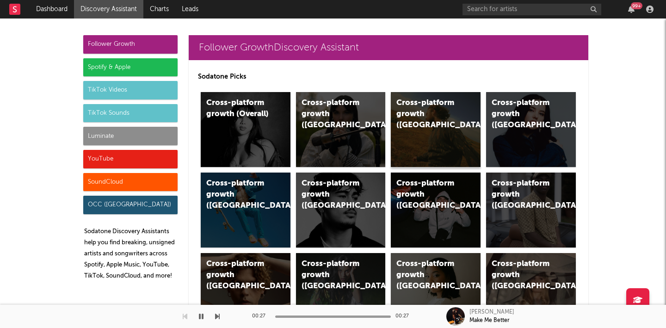
click at [411, 122] on div "Cross-platform growth (US)" at bounding box center [436, 129] width 90 height 75
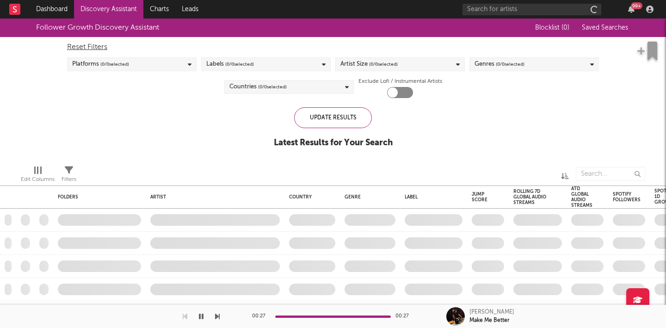
checkbox input "true"
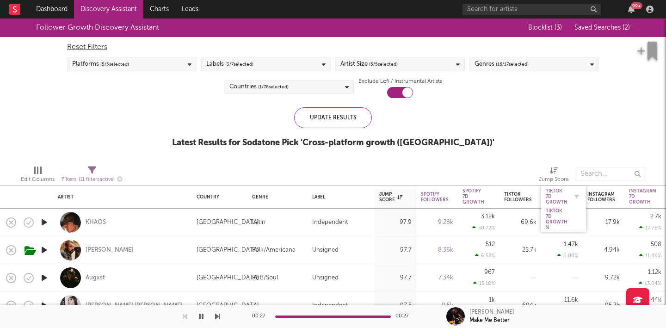
click at [553, 200] on div "Tiktok 7D Growth" at bounding box center [557, 196] width 22 height 17
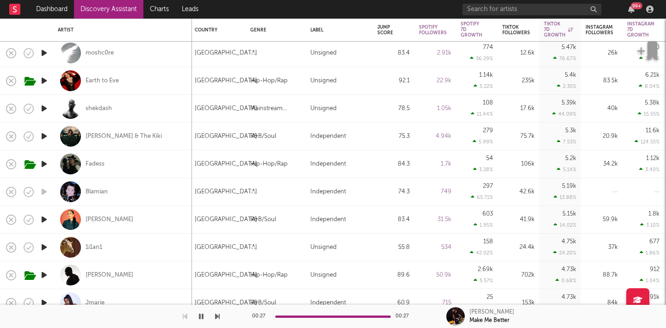
click at [100, 156] on div "Fadess" at bounding box center [122, 163] width 129 height 27
select select "1w"
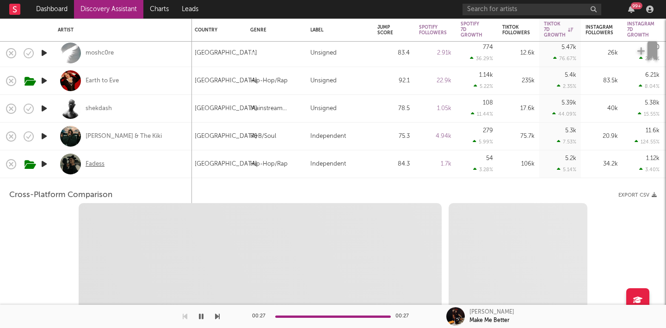
click at [93, 167] on div "Fadess" at bounding box center [95, 164] width 19 height 8
select select "6m"
select select "1m"
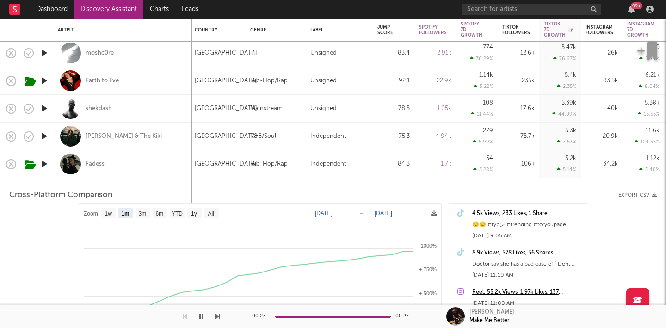
click at [166, 166] on div "Fadess" at bounding box center [122, 163] width 129 height 27
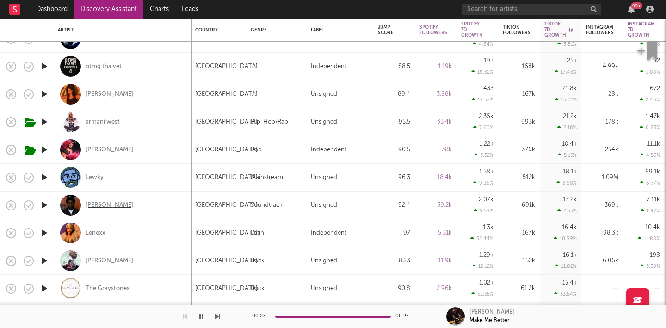
click at [109, 201] on div "Miles Caton" at bounding box center [110, 205] width 48 height 8
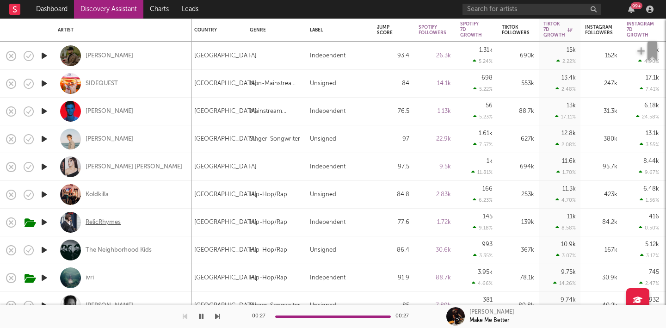
click at [110, 222] on div "RelicRhymes" at bounding box center [103, 222] width 35 height 8
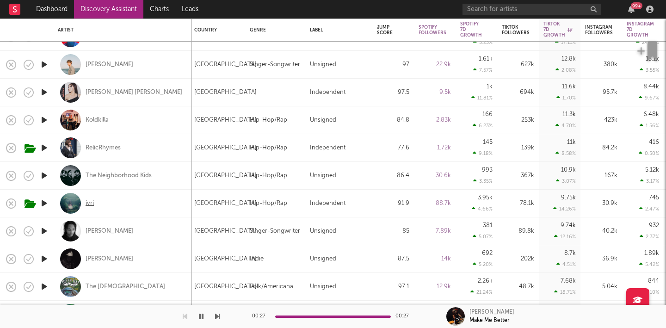
click at [91, 201] on div "ivri" at bounding box center [90, 203] width 8 height 8
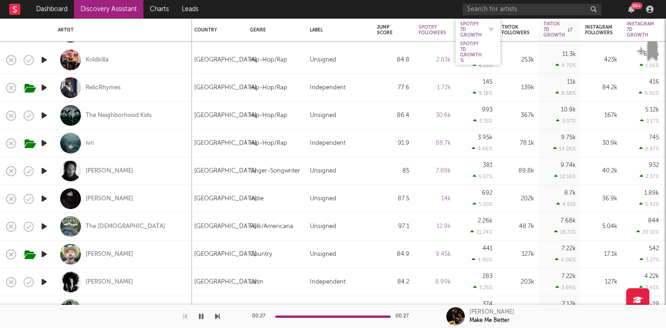
click at [475, 33] on div "Spotify 7D Growth" at bounding box center [471, 29] width 22 height 17
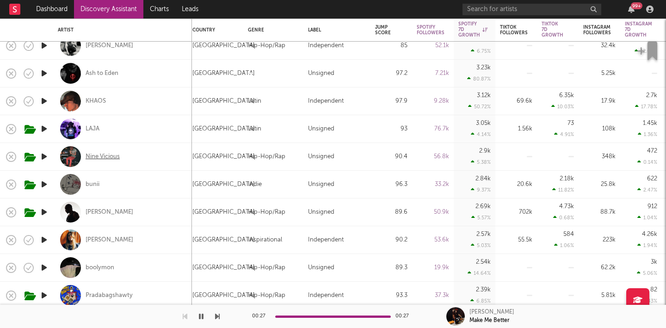
click at [107, 160] on div "Nine Vicious" at bounding box center [103, 157] width 34 height 8
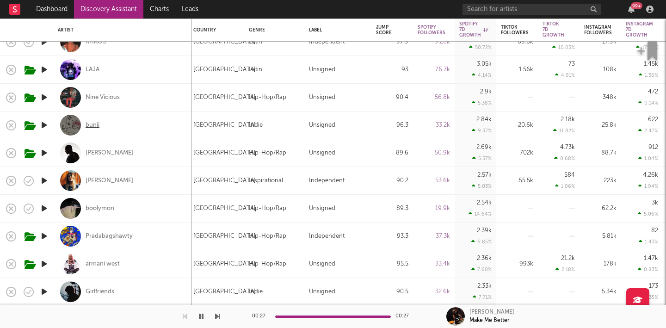
click at [91, 128] on div "bunii" at bounding box center [93, 125] width 14 height 8
click at [106, 184] on div "Allison Eide" at bounding box center [110, 181] width 48 height 8
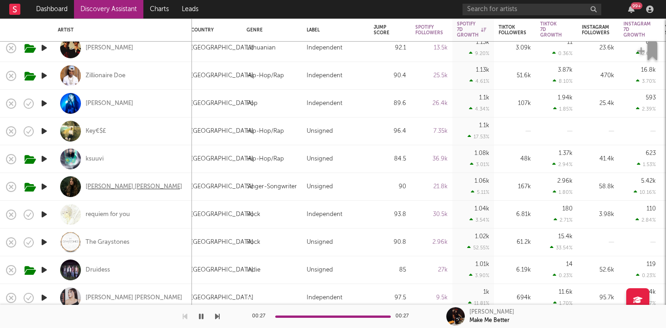
click at [111, 188] on div "Renee Christine" at bounding box center [134, 187] width 97 height 8
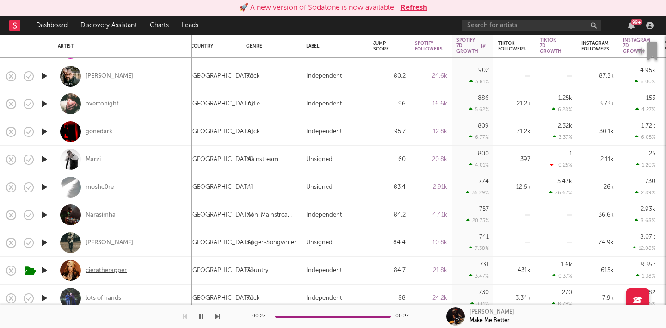
click at [108, 268] on div "cieratherapper" at bounding box center [106, 270] width 41 height 8
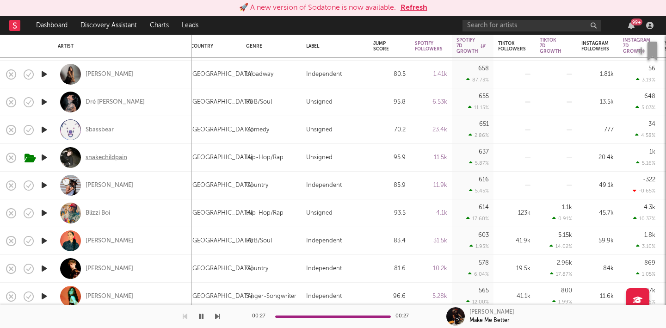
click at [109, 159] on div "snakechildpain" at bounding box center [107, 158] width 42 height 8
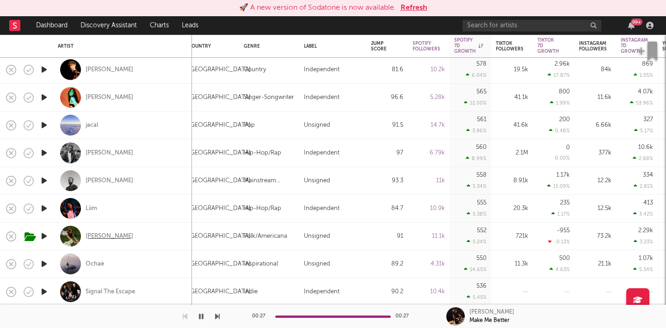
click at [110, 234] on div "Grace Runkle" at bounding box center [110, 236] width 48 height 8
click at [419, 9] on button "Refresh" at bounding box center [414, 7] width 27 height 11
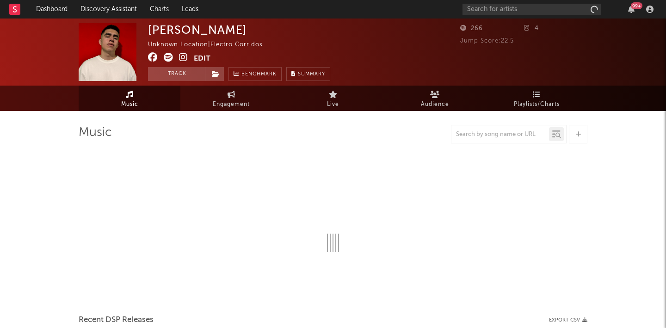
select select "1w"
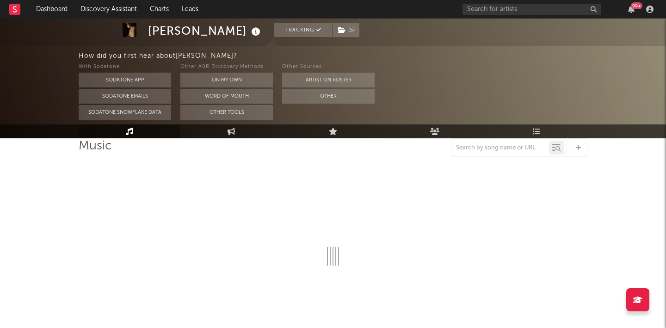
scroll to position [112, 0]
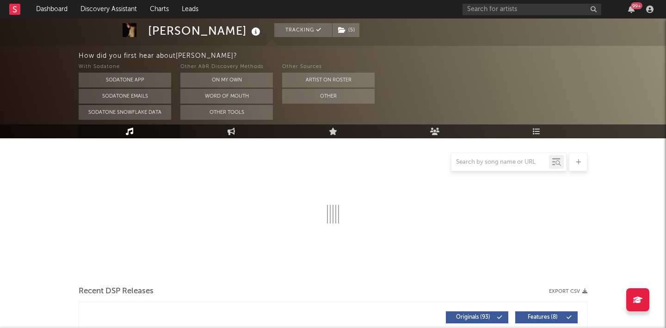
select select "6m"
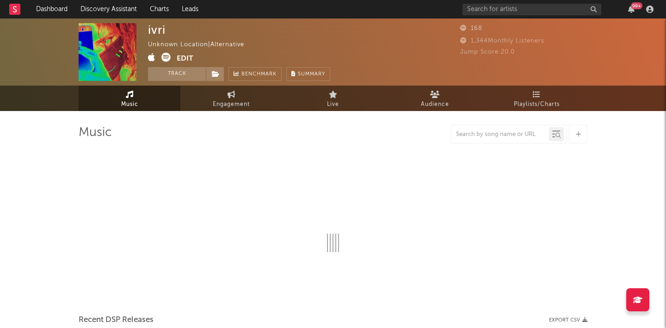
select select "1w"
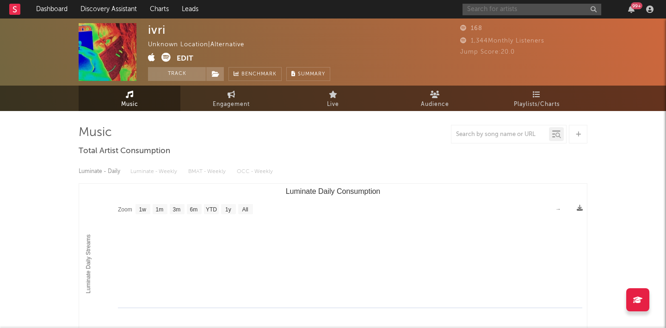
click at [480, 10] on input "text" at bounding box center [531, 10] width 139 height 12
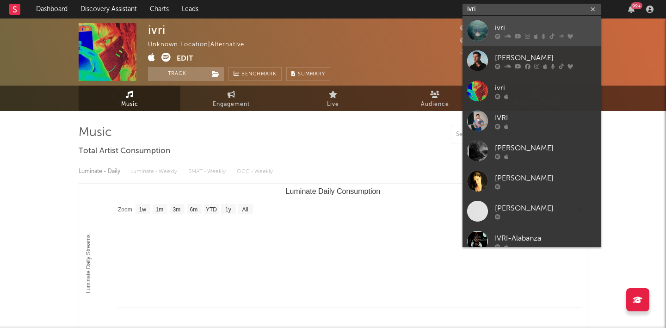
type input "ivri"
click at [512, 34] on div at bounding box center [546, 36] width 102 height 6
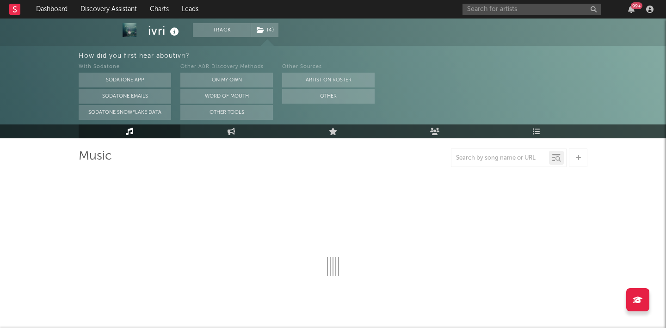
scroll to position [63, 0]
select select "6m"
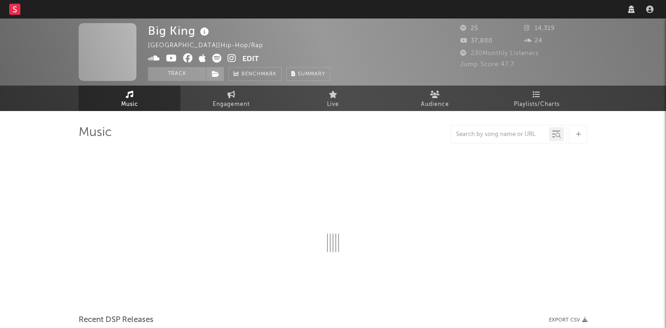
select select "1w"
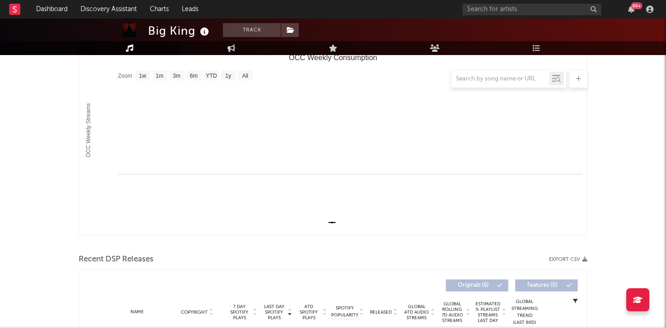
scroll to position [203, 0]
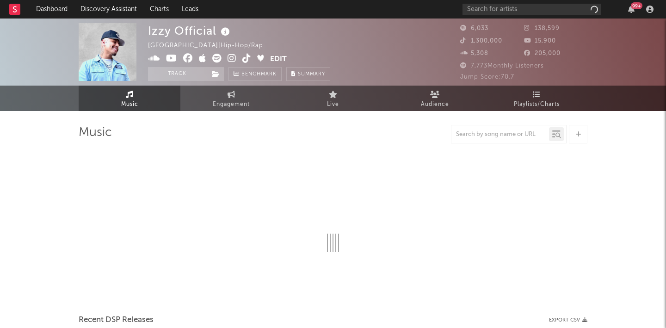
select select "6m"
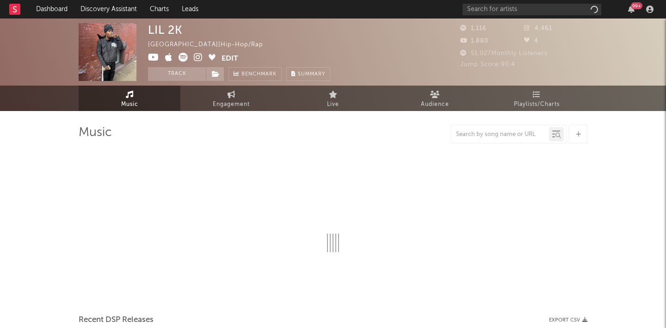
select select "6m"
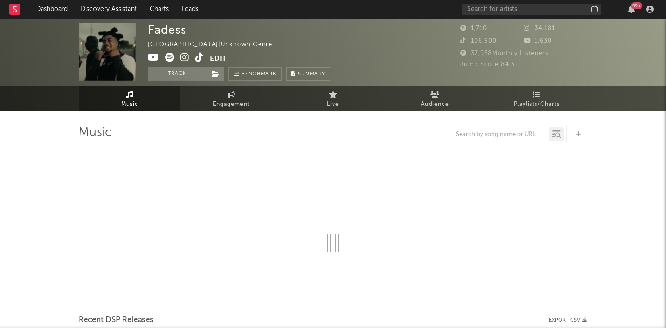
select select "6m"
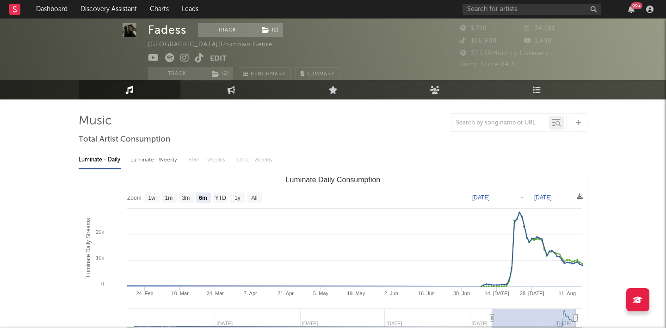
scroll to position [19, 0]
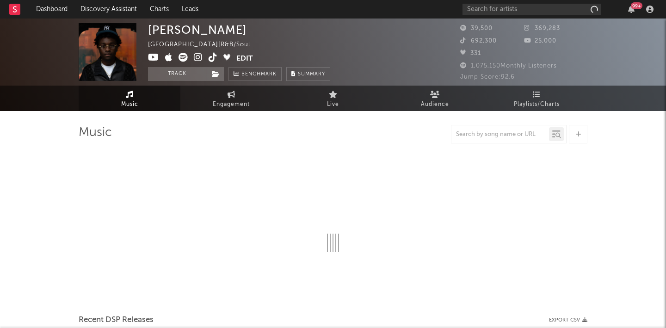
select select "1w"
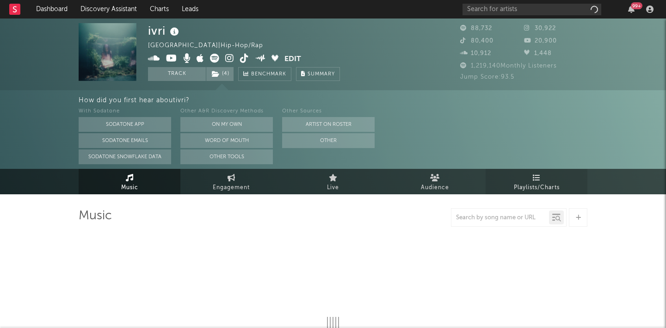
select select "6m"
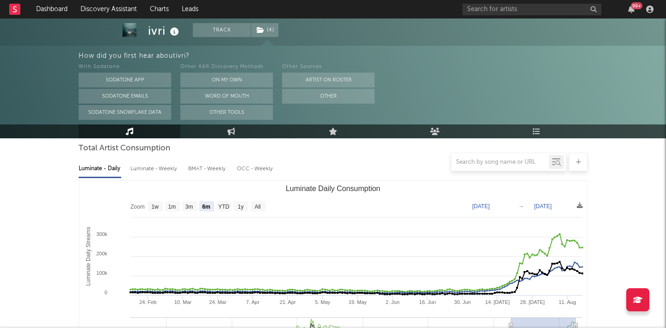
scroll to position [91, 0]
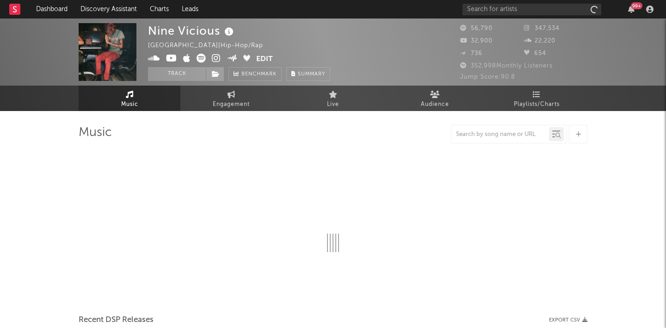
select select "6m"
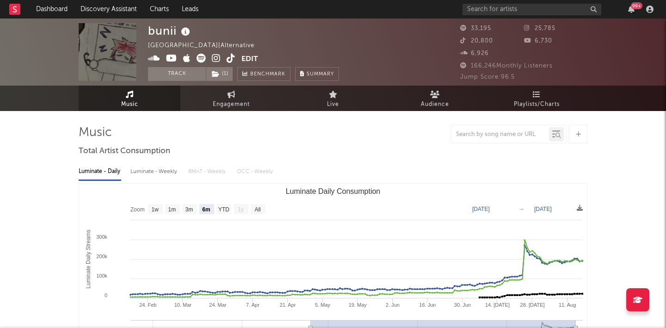
select select "6m"
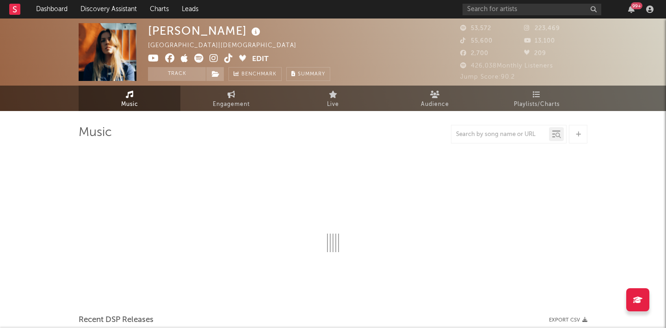
select select "6m"
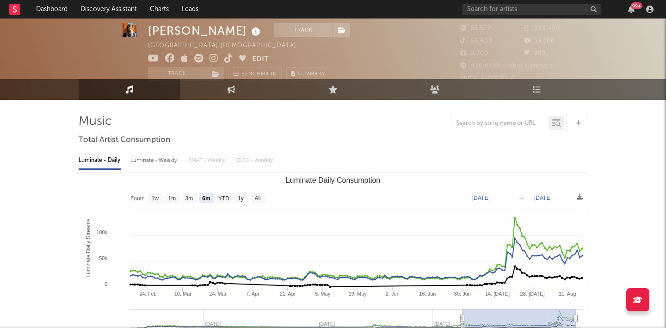
scroll to position [12, 0]
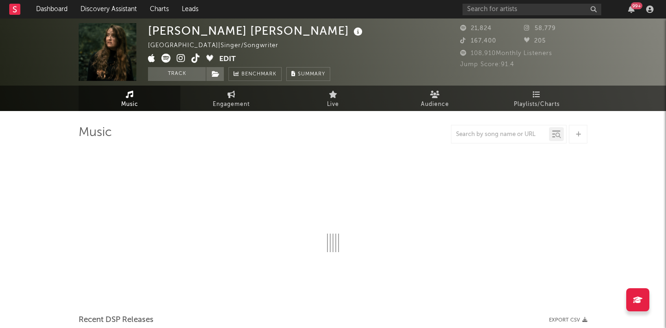
select select "1w"
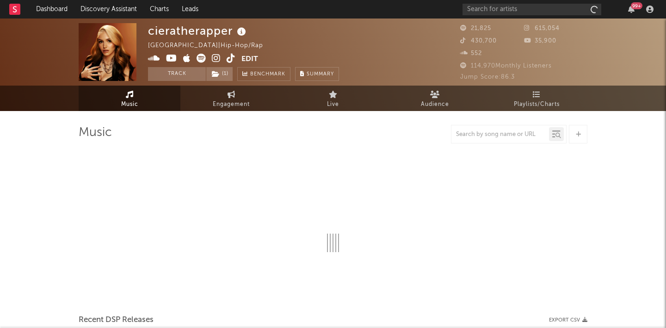
select select "6m"
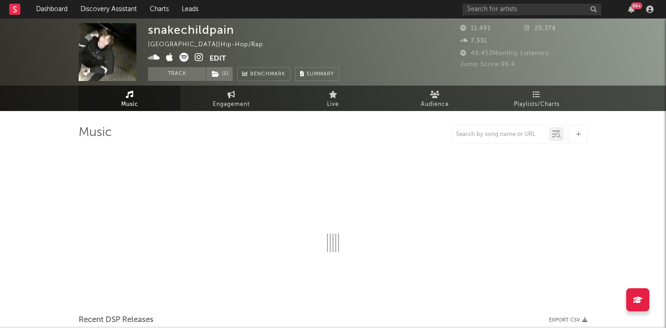
select select "1w"
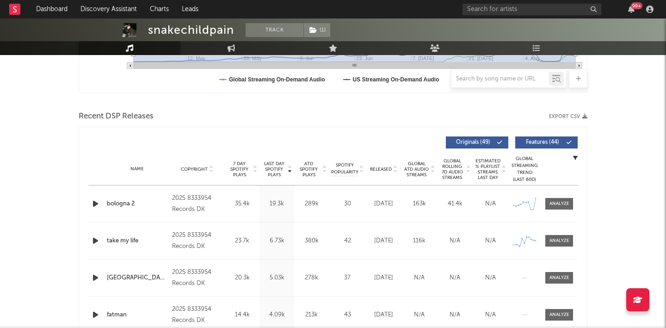
scroll to position [277, 0]
click at [240, 54] on link "Engagement" at bounding box center [231, 48] width 102 height 14
select select "1w"
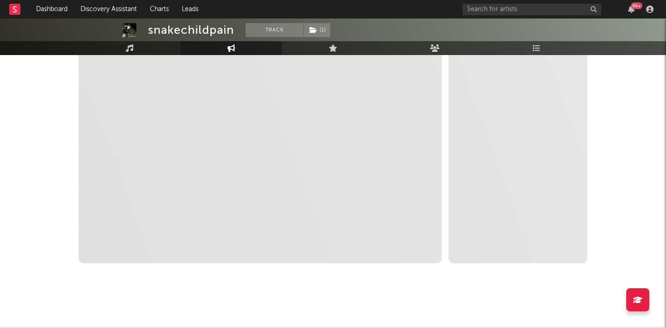
scroll to position [176, 0]
select select "1m"
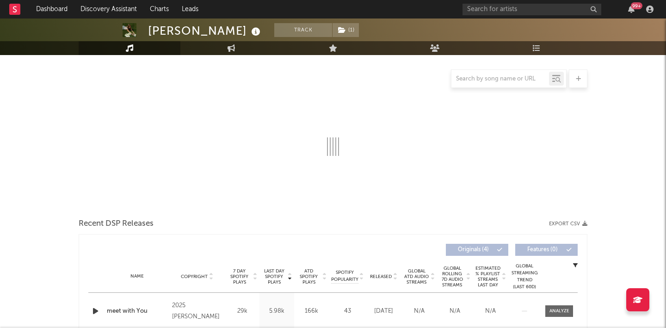
scroll to position [90, 0]
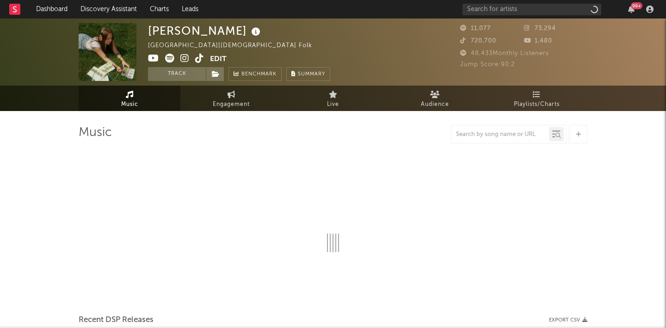
select select "1w"
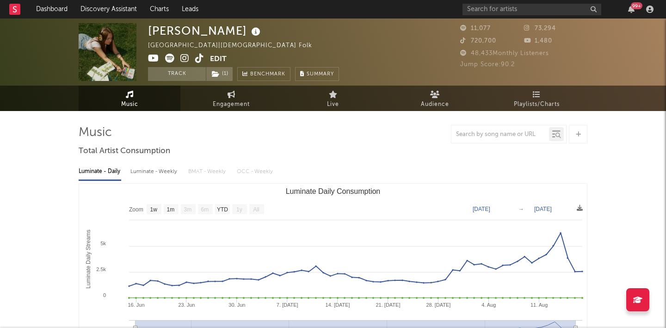
click at [177, 58] on span at bounding box center [179, 60] width 62 height 12
click at [190, 59] on span at bounding box center [179, 60] width 62 height 12
click at [187, 59] on icon at bounding box center [184, 58] width 9 height 9
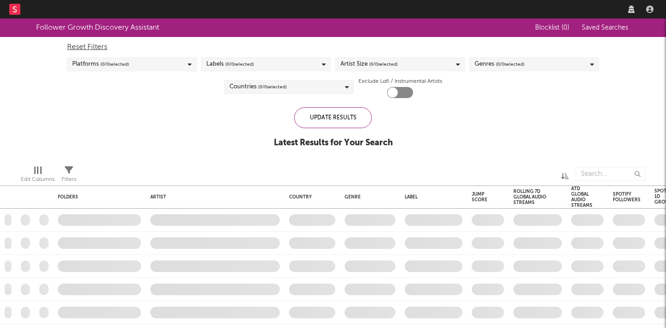
checkbox input "true"
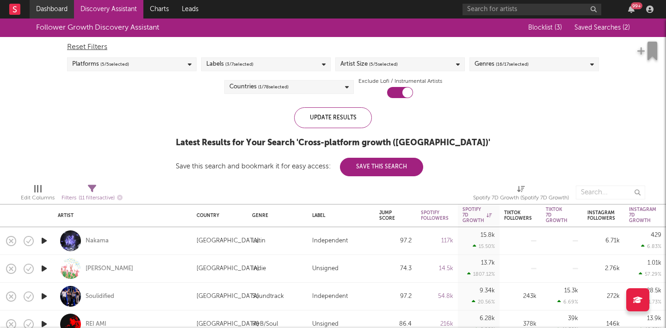
click at [59, 15] on link "Dashboard" at bounding box center [52, 9] width 44 height 18
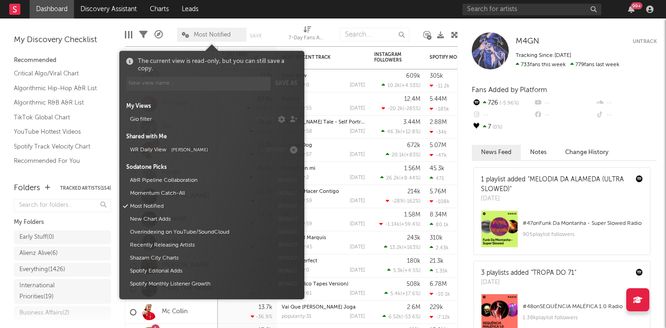
click at [218, 37] on span "Most Notified" at bounding box center [211, 35] width 69 height 14
click at [329, 24] on div "Edit Columns Filters A&R Pipeline Most Notified Save Save as 7-Day Fans Added (…" at bounding box center [291, 32] width 333 height 28
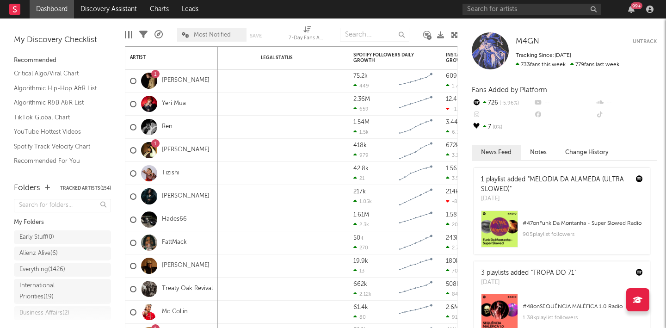
click at [301, 31] on span "7-Day Fans Added (7-Day Fans Added)" at bounding box center [307, 34] width 37 height 18
select select "-1"
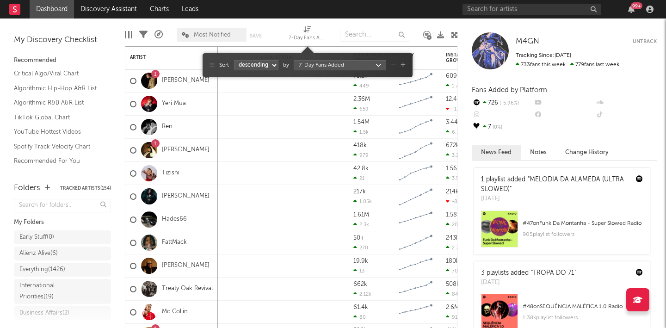
click at [295, 19] on div "Edit Columns Filters A&R Pipeline Most Notified Save Save as 7-Day Fans Added (…" at bounding box center [291, 32] width 333 height 28
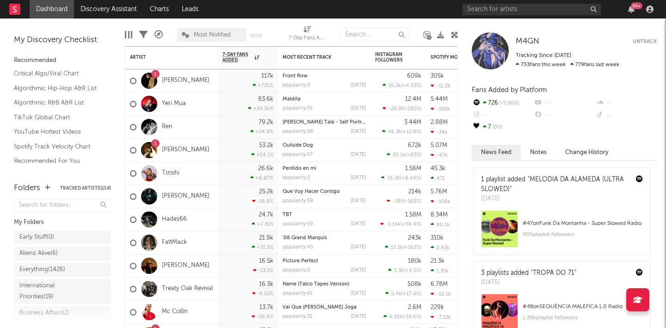
click at [206, 40] on span "Most Notified" at bounding box center [211, 35] width 69 height 14
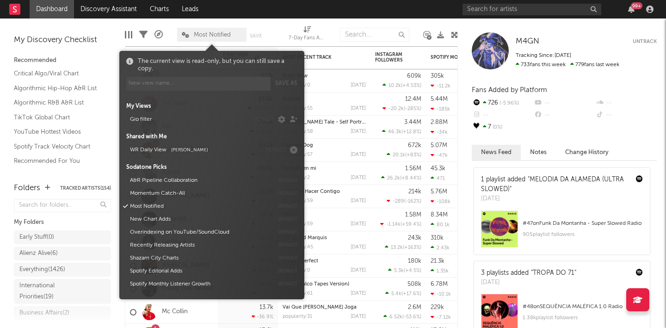
click at [292, 18] on div "Edit Columns Filters A&R Pipeline Most Notified Save Save as 7-Day Fans Added (…" at bounding box center [291, 32] width 333 height 28
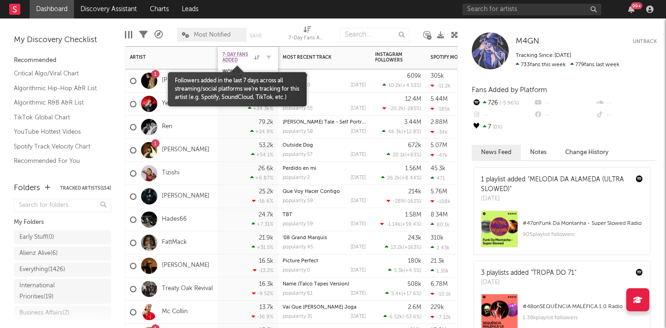
click at [229, 53] on span "7-Day Fans Added" at bounding box center [237, 57] width 30 height 11
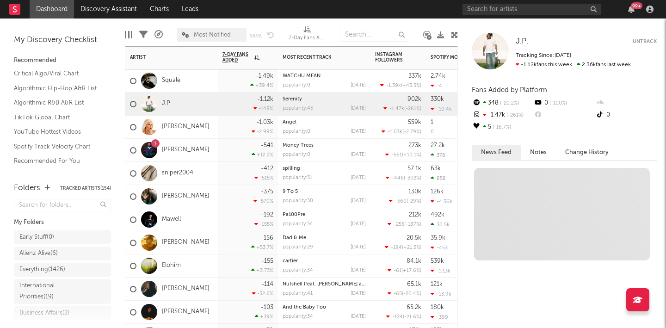
click at [160, 102] on div at bounding box center [148, 104] width 25 height 16
click at [168, 102] on link "J.P." at bounding box center [167, 104] width 10 height 8
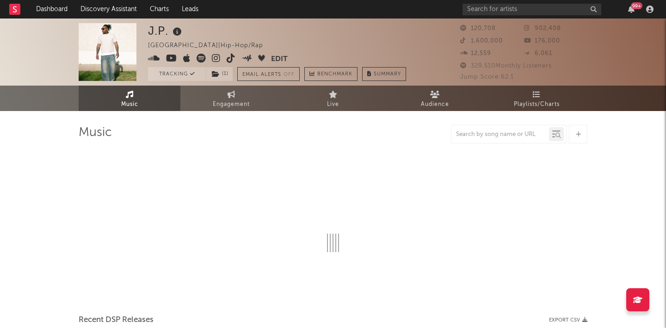
select select "6m"
